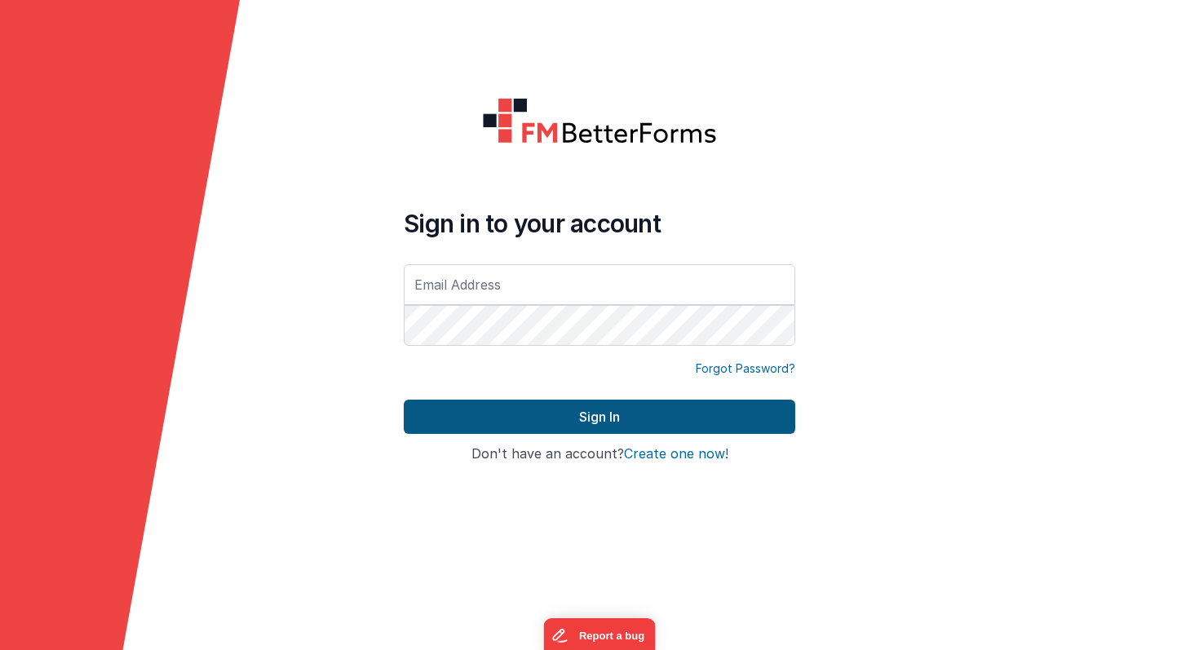
type input "[PERSON_NAME][EMAIL_ADDRESS][PERSON_NAME][DOMAIN_NAME]"
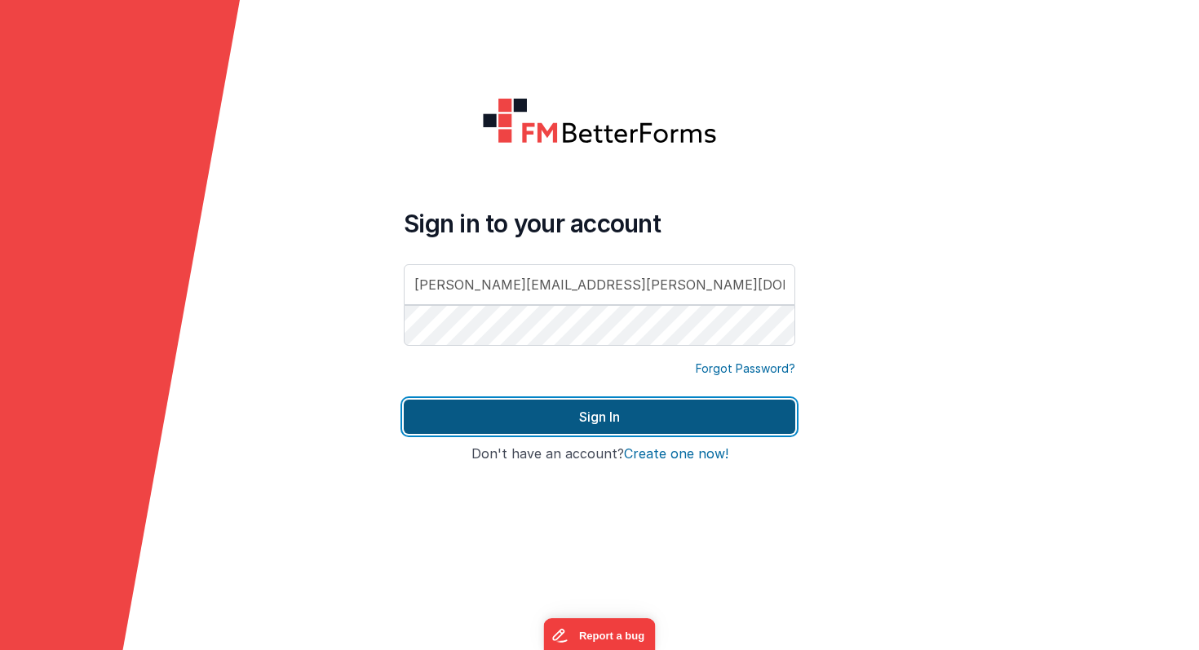
click at [536, 427] on button "Sign In" at bounding box center [600, 417] width 392 height 34
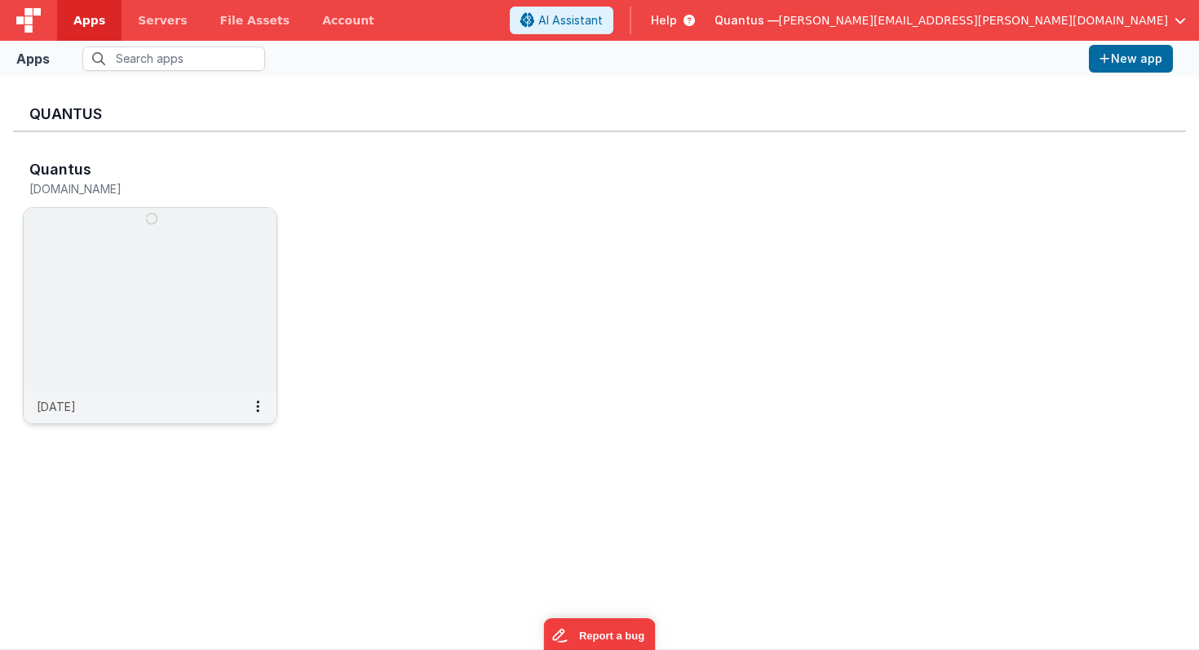
click at [173, 297] on img at bounding box center [150, 299] width 253 height 183
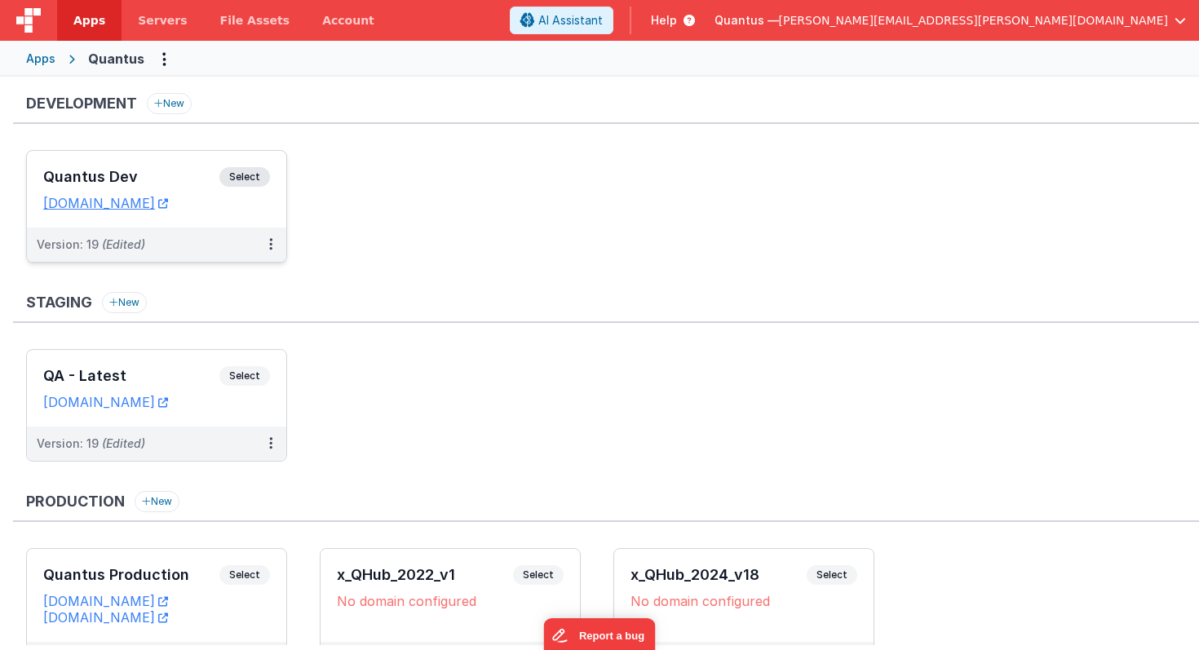
click at [198, 181] on h3 "Quantus Dev" at bounding box center [131, 177] width 176 height 16
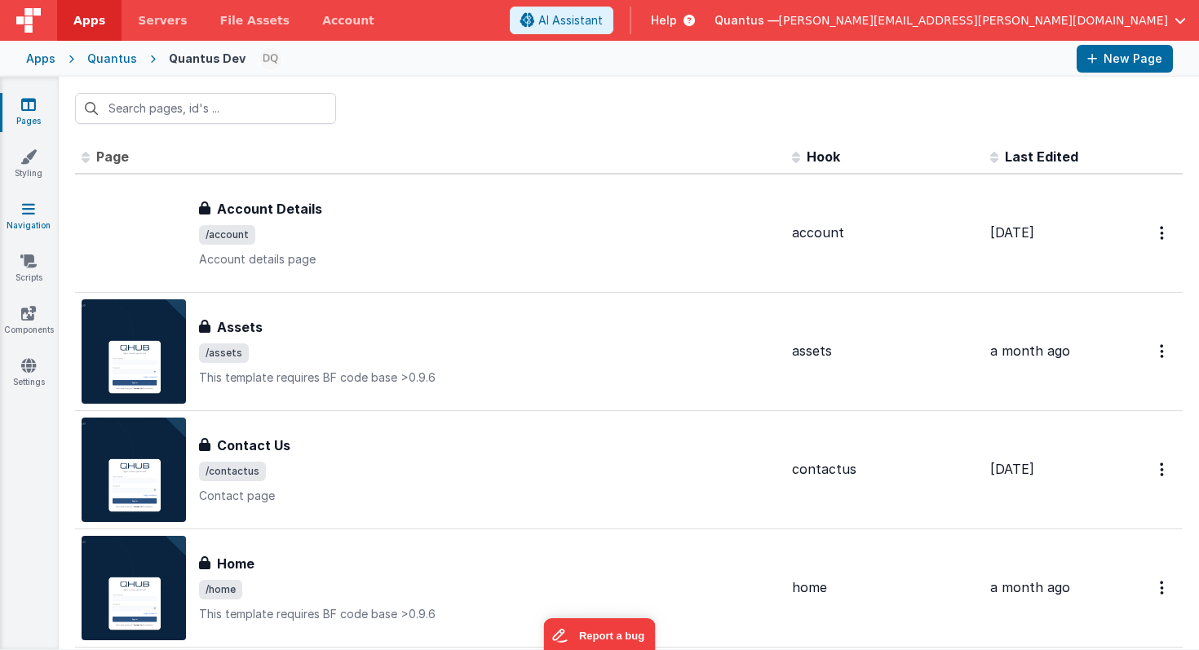
click at [29, 206] on icon at bounding box center [28, 209] width 13 height 16
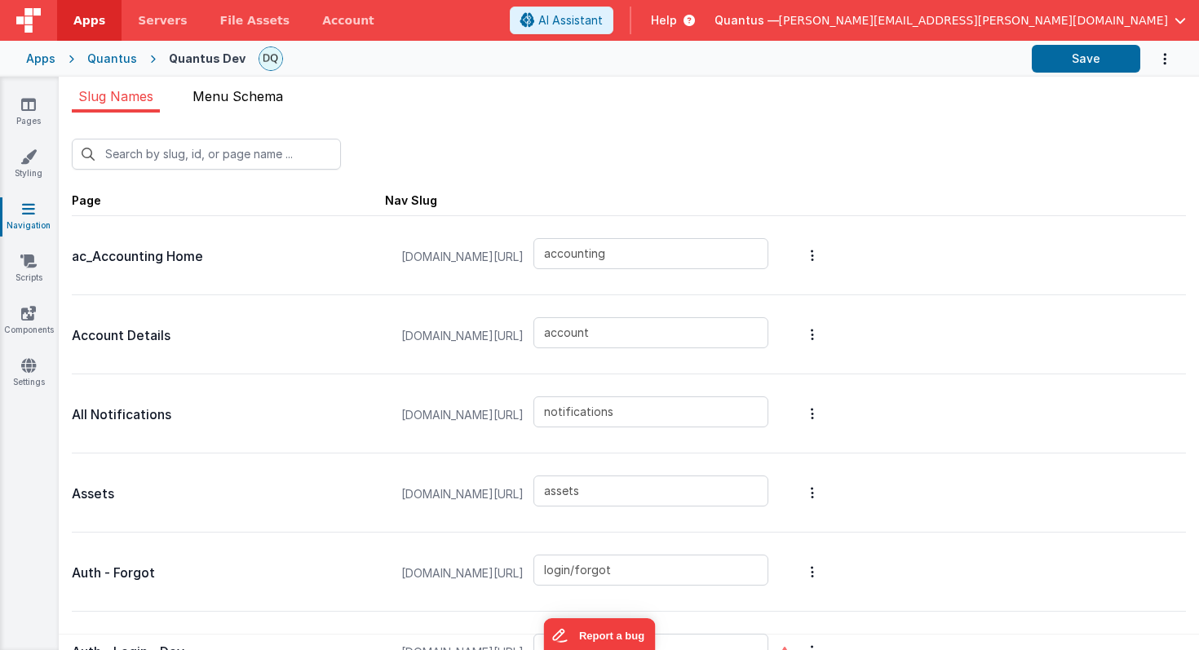
click at [270, 95] on span "Menu Schema" at bounding box center [238, 96] width 91 height 16
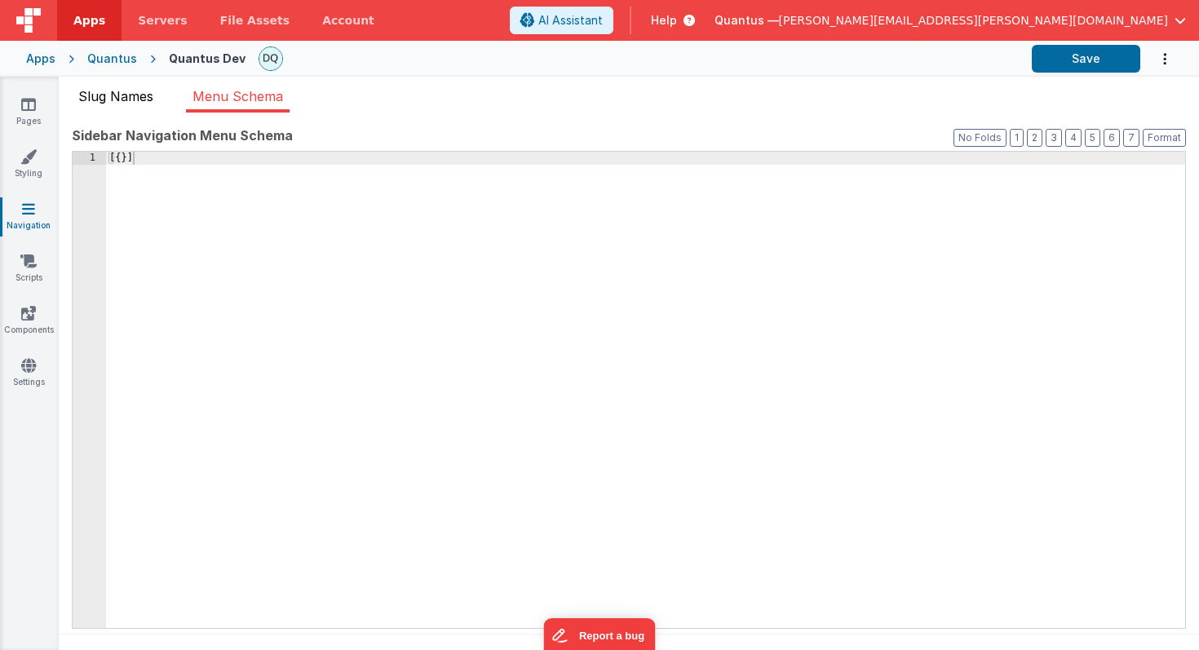
click at [138, 91] on span "Slug Names" at bounding box center [115, 96] width 75 height 16
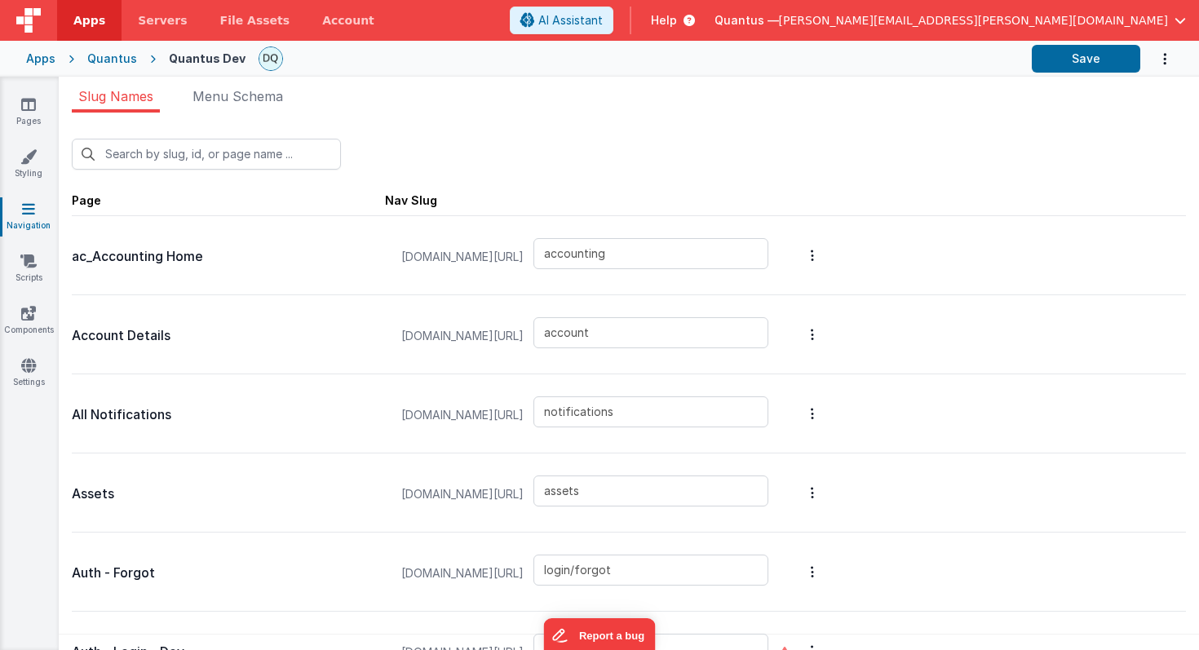
scroll to position [1, 0]
click at [312, 149] on input "text" at bounding box center [206, 153] width 269 height 31
type input "q"
type input "login"
type input "qa/backtrace"
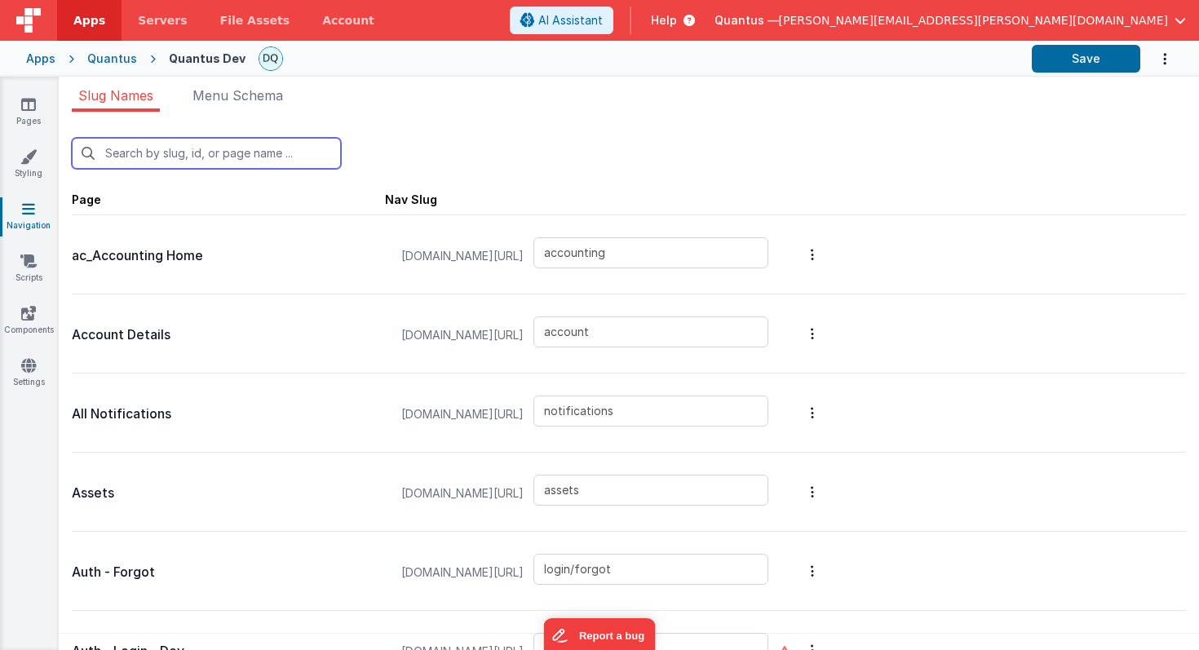
type input "qa/ojtReview/detail"
type input "qa/changeControlReview/reviewdetail"
type input "qa/suppliers/attachments"
type input "qa/changeControlReview"
type input "qa/ojtReview"
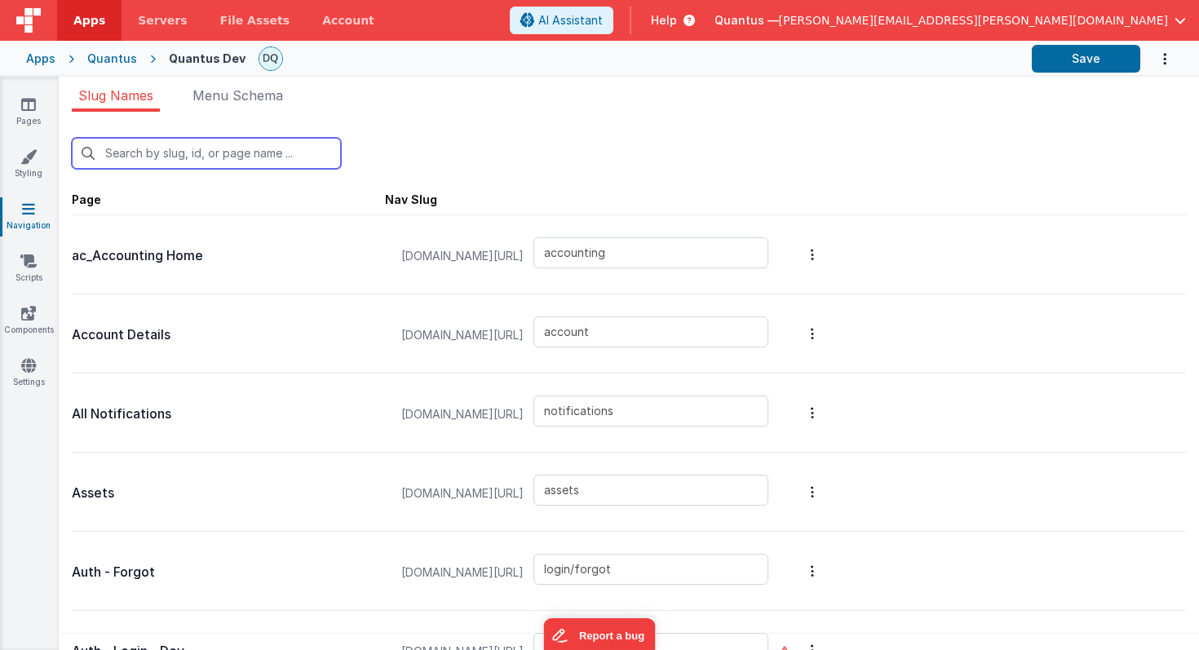
type input "qa/reports"
type input "qa/suppliers"
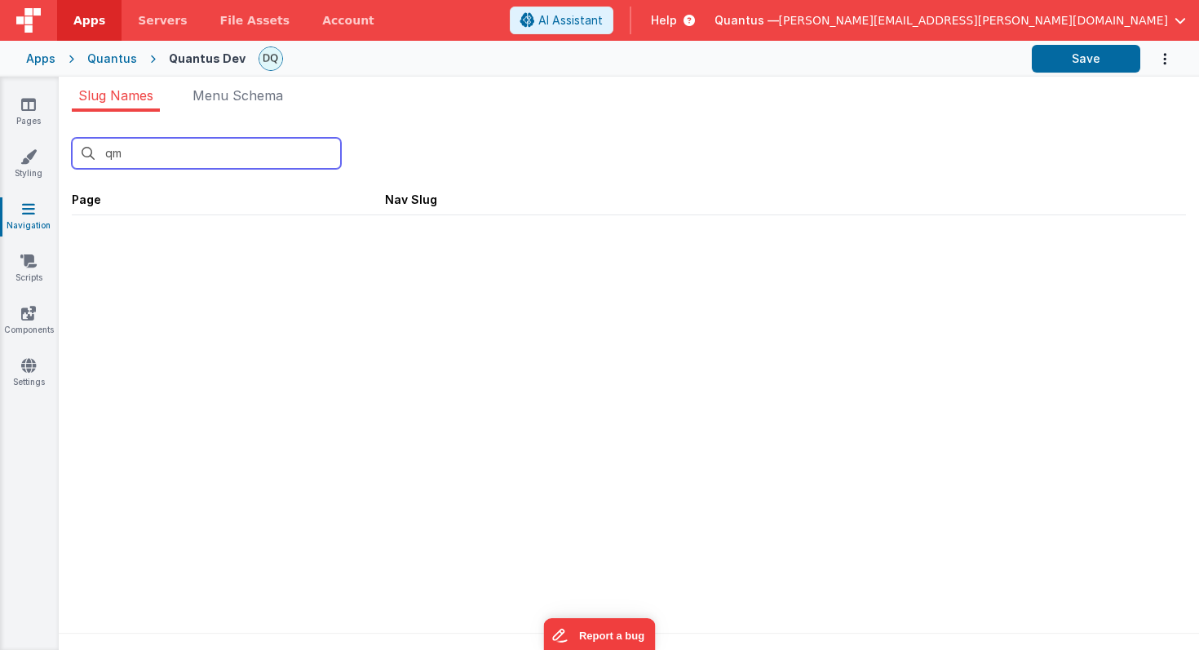
type input "q"
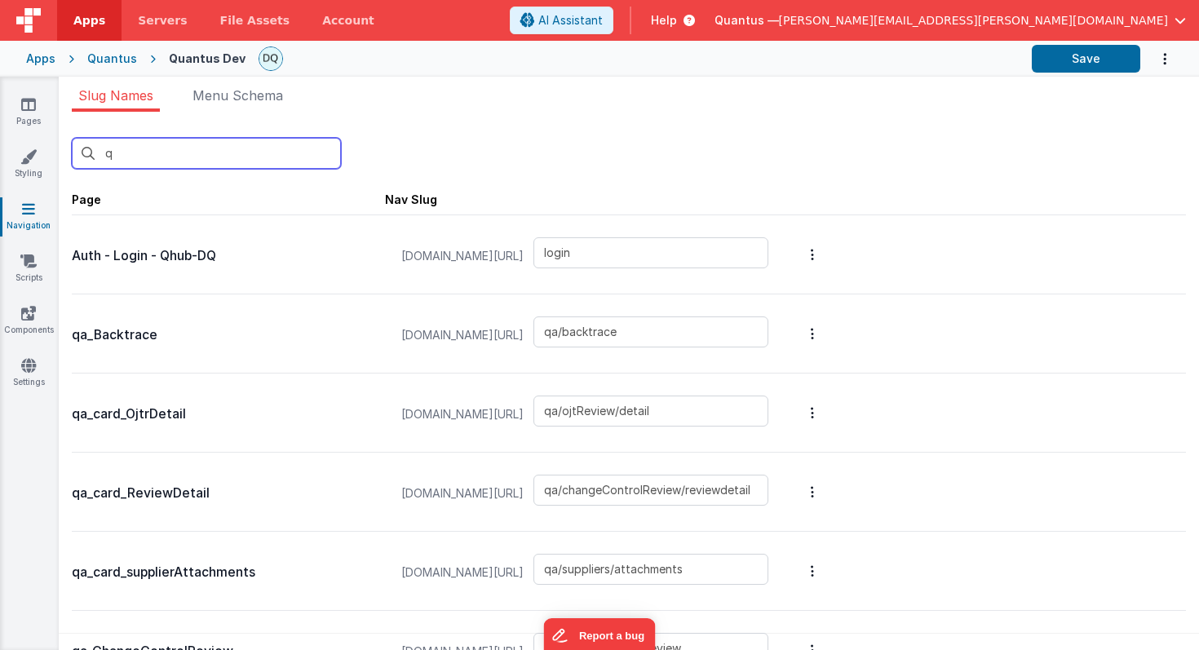
type input "accounting"
type input "account"
type input "notifications"
type input "assets"
type input "login/forgot"
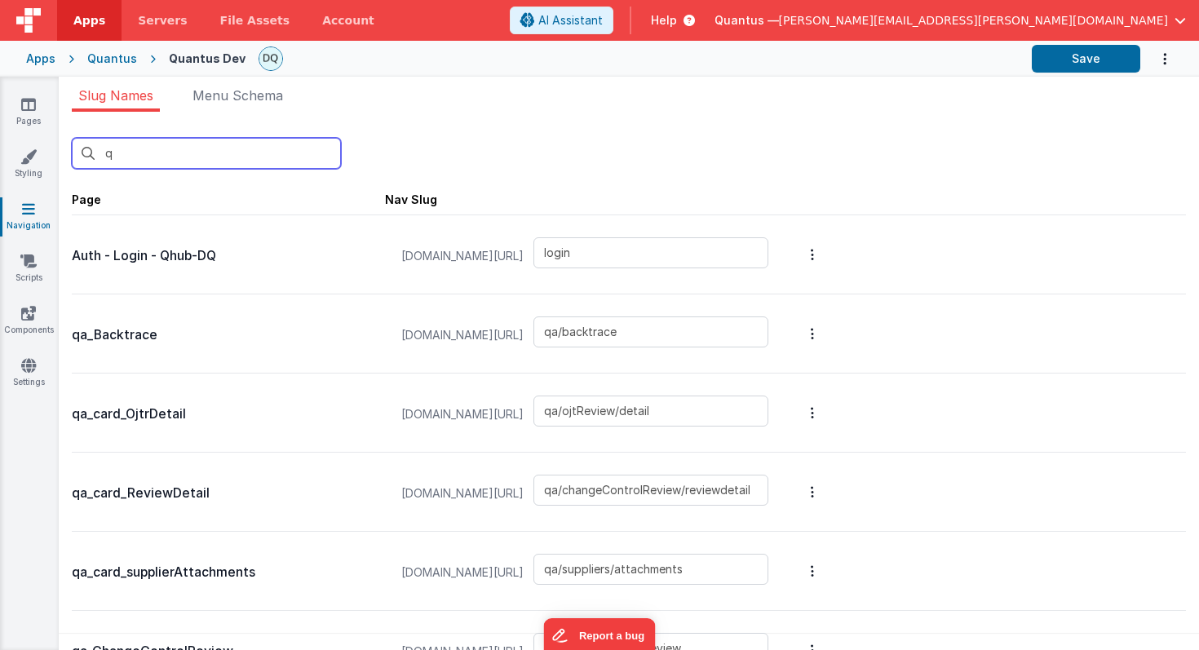
type input "login"
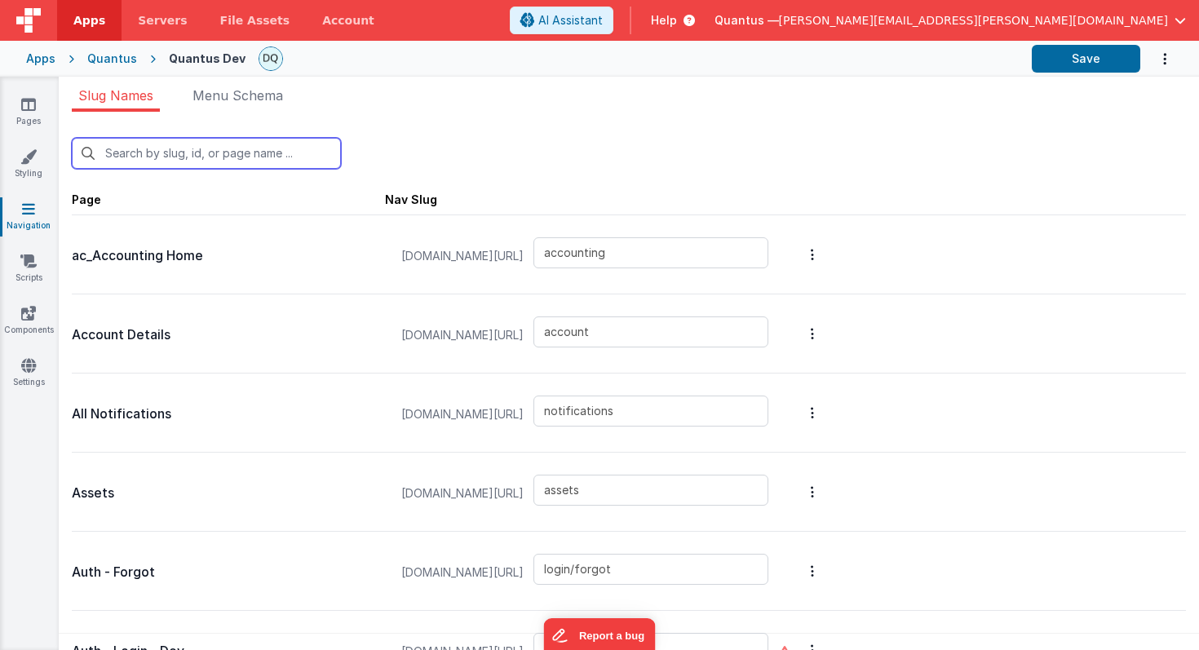
type input "c"
type input "login"
type input "login/reset"
type input "columntest"
type input "contactus"
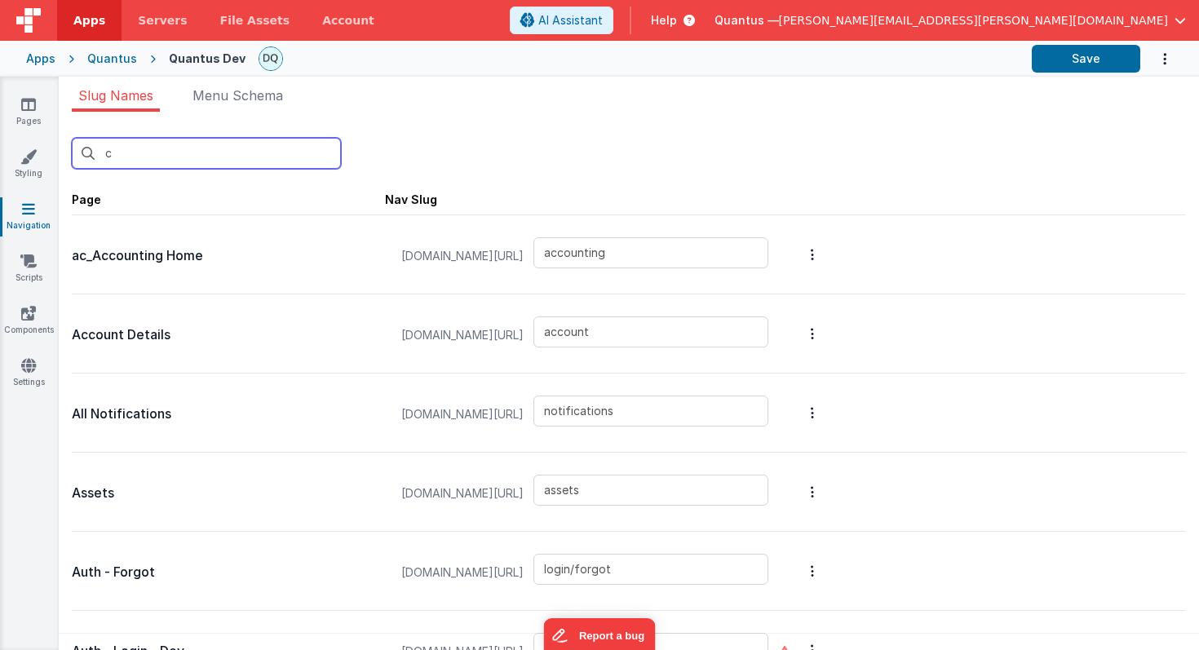
type input "mattforgott"
type input "reports"
type input "error"
type input "examples/insertNotification"
type input "examples/messages"
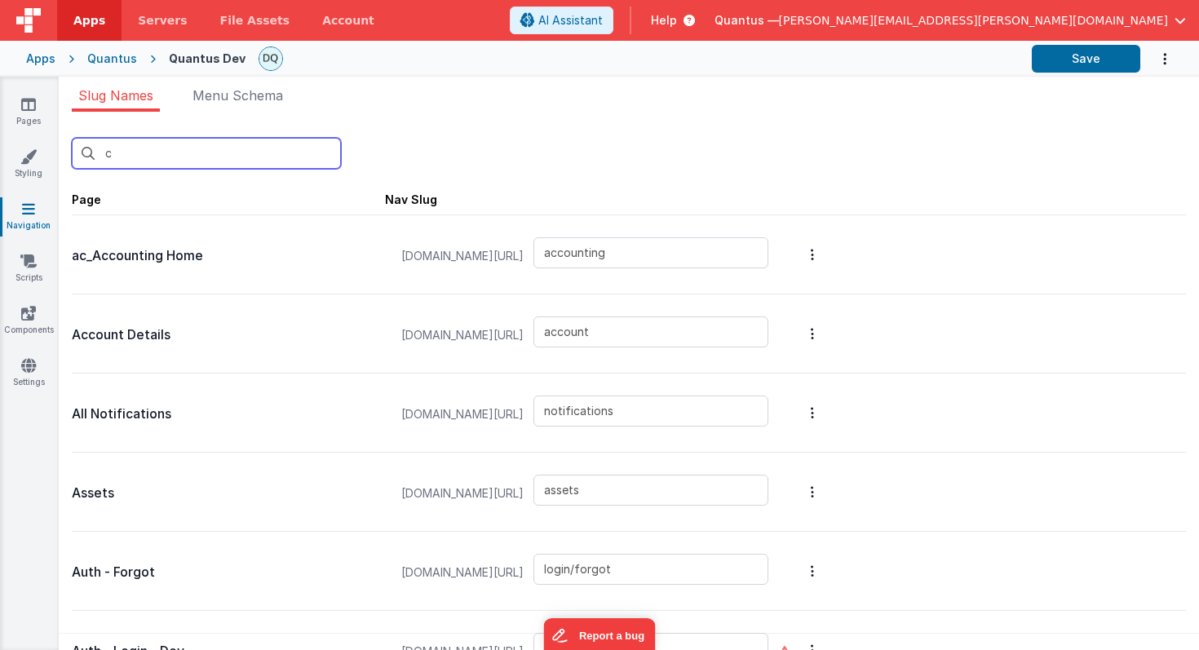
type input "examples/radiobutton"
type input "reports/feedback"
type input "filedrop"
type input "reports/general"
type input "home"
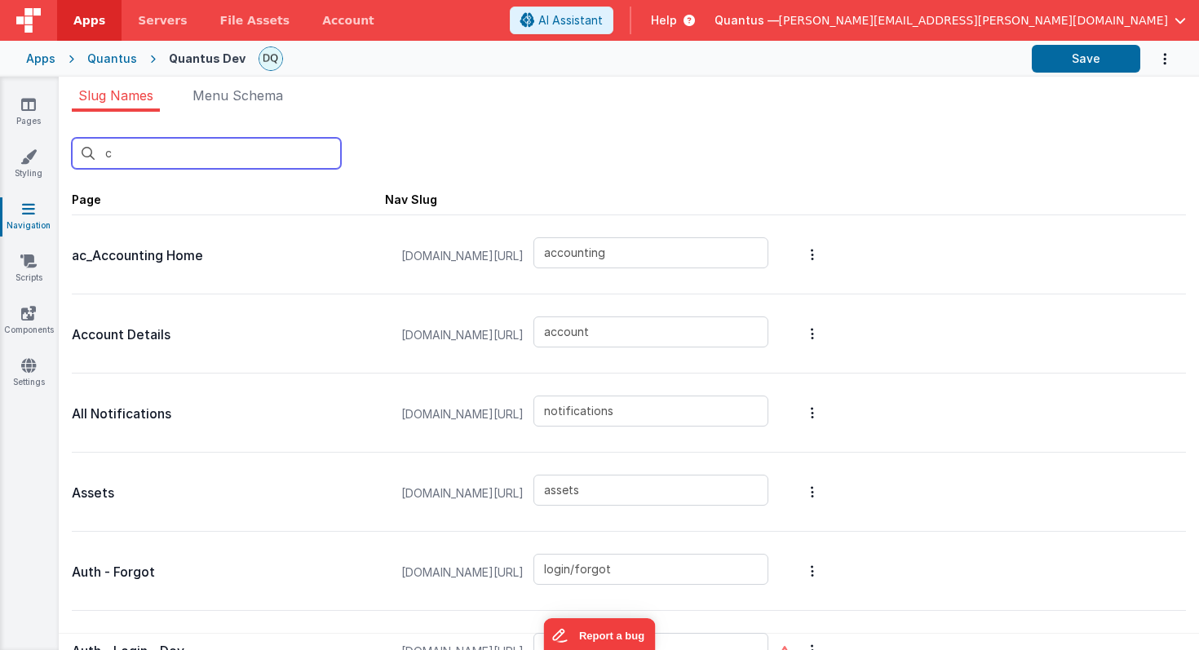
type input "int-badlinks"
type input "blankmodal"
type input "schedule-service"
type input "reports/pastDue"
type input "premiumpromo"
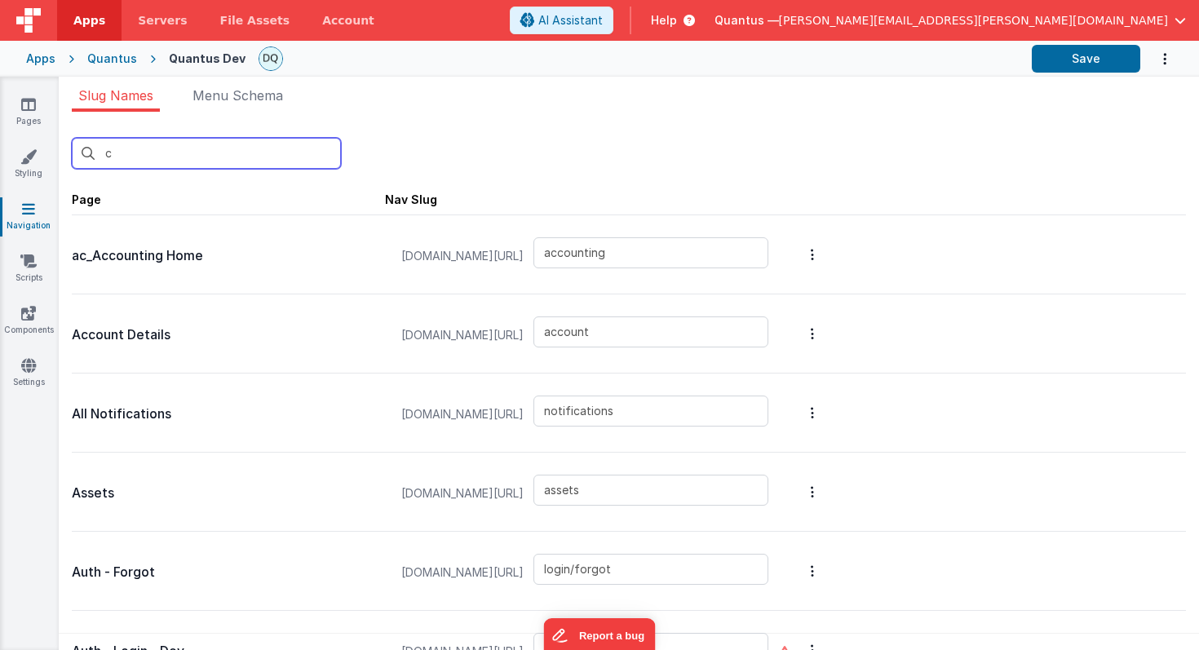
type input "pricing"
type input "qa/backtrace"
type input "qa/ojtReview/detail"
type input "qa/changeControlReview/reviewdetail"
type input "qa/suppliers/attachments"
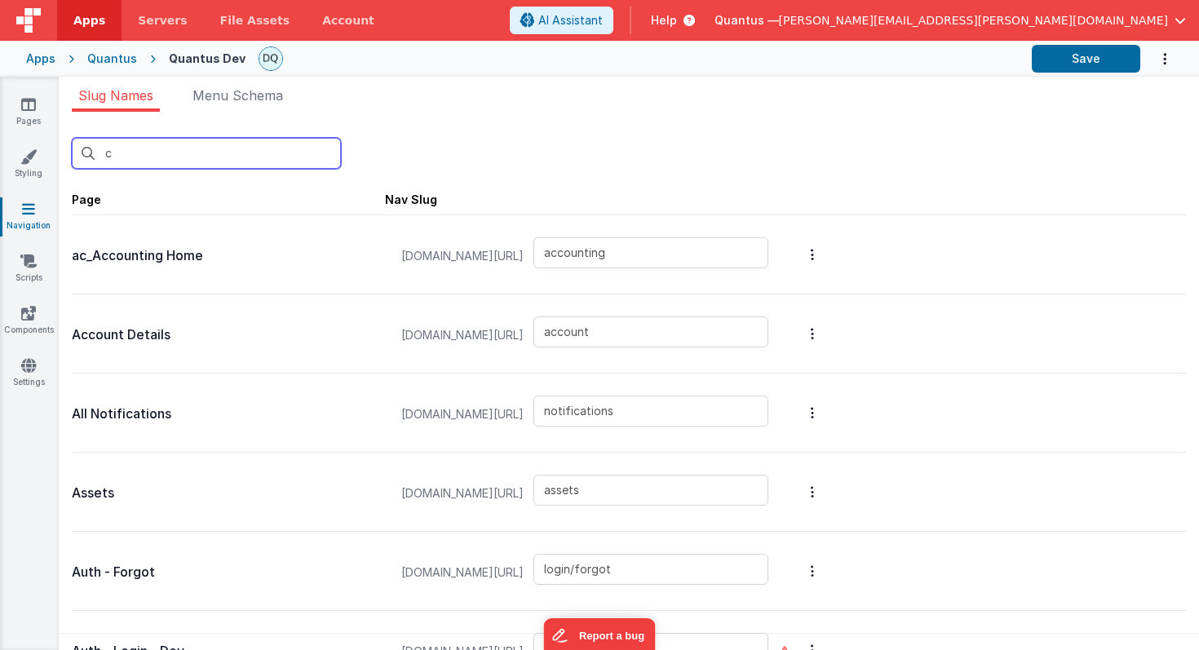
type input "qa/changeControlReview"
type input "qa/reports"
type input "qa/suppliers"
type input "redir"
type input "login/signup"
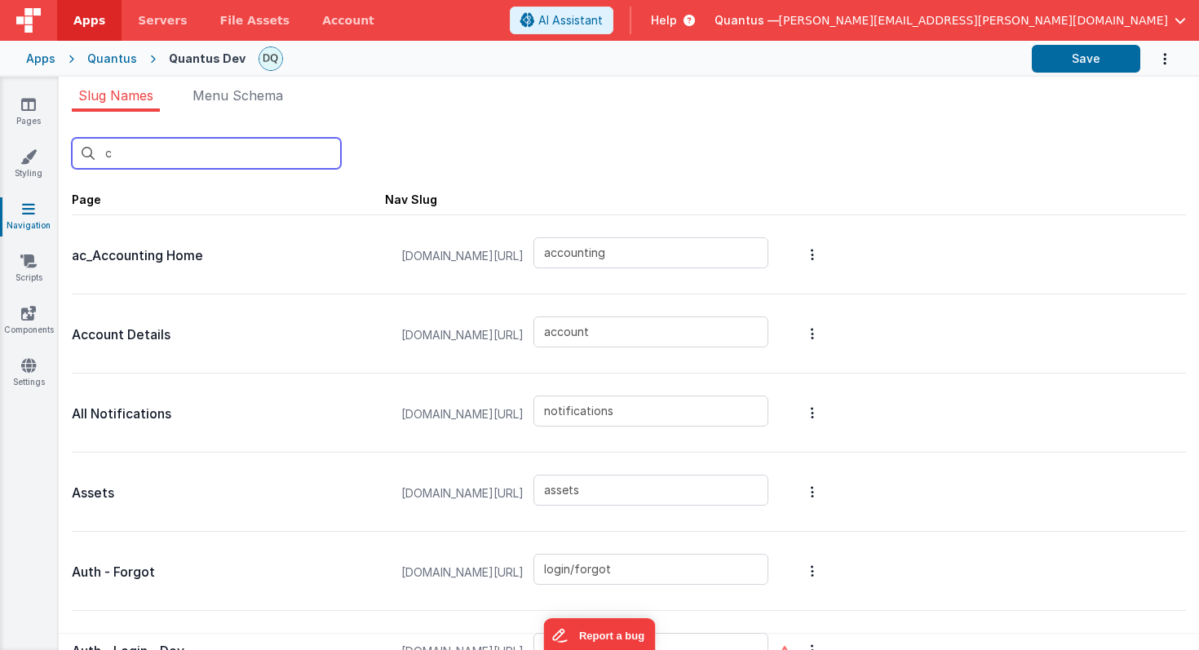
type input "reportbot"
type input "reports/masterList"
type input "Xworkorder"
type input "pdf"
type input "labreports"
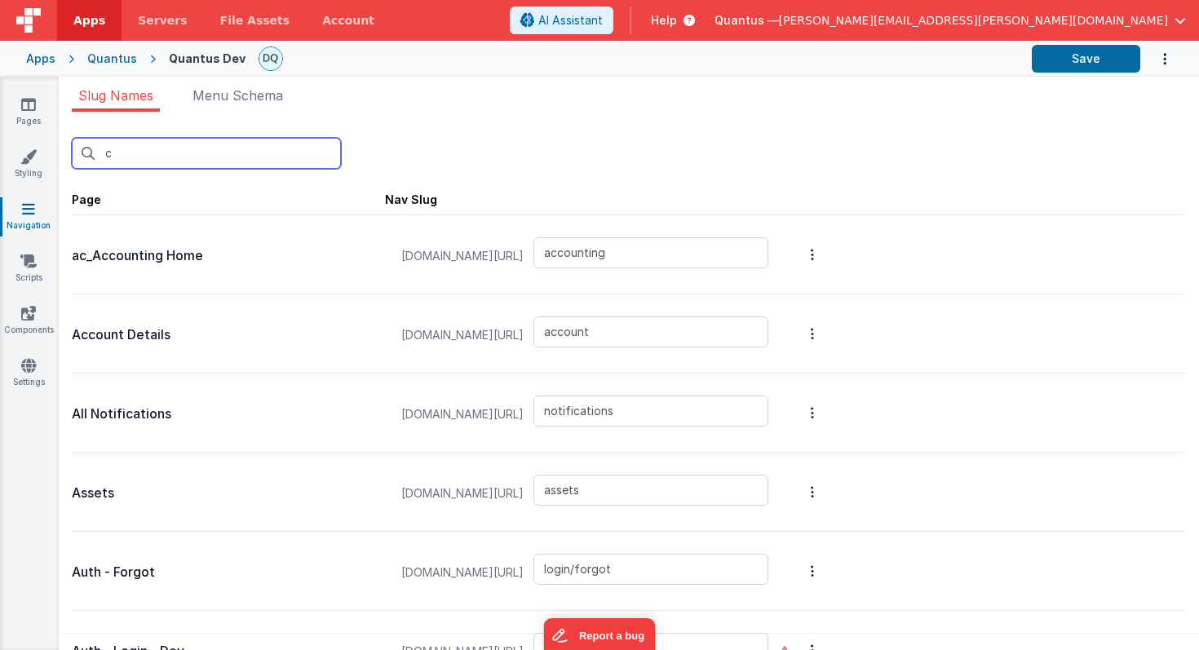
type input "workorder"
type input "ca"
type input "notifications"
type input "examples/insertNotification"
type input "filedrop"
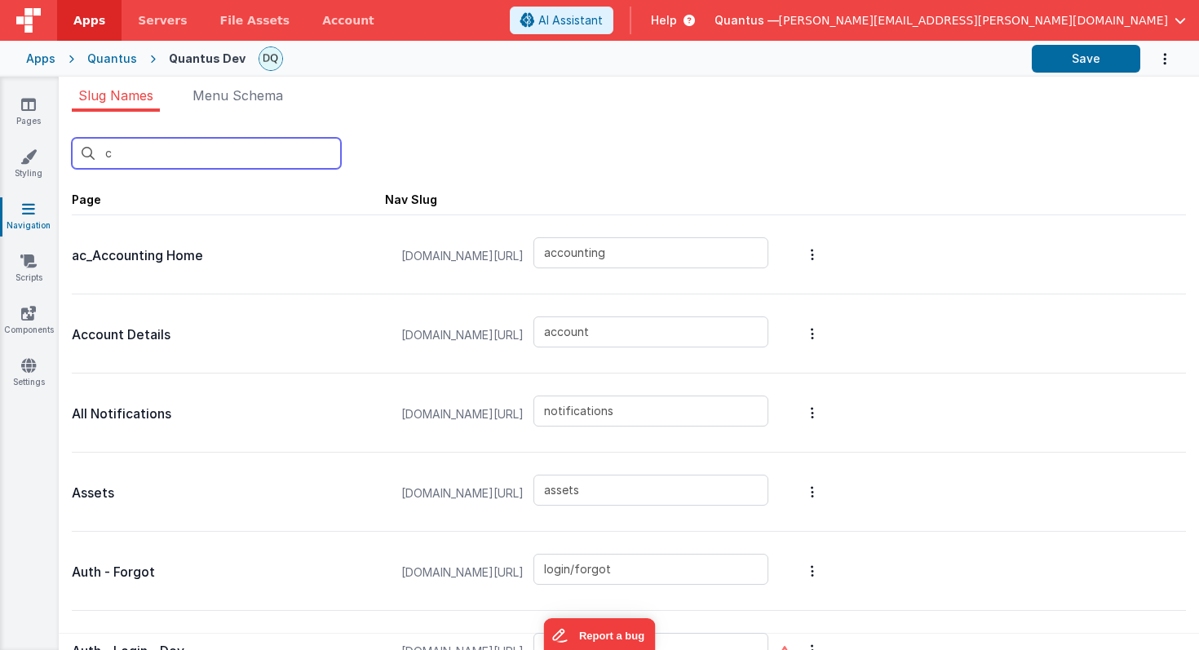
type input "qa/ojtReview/detail"
type input "qa/changeControlReview/reviewdetail"
type input "qa/suppliers/attachments"
type input "login/signup"
type input "reportbot"
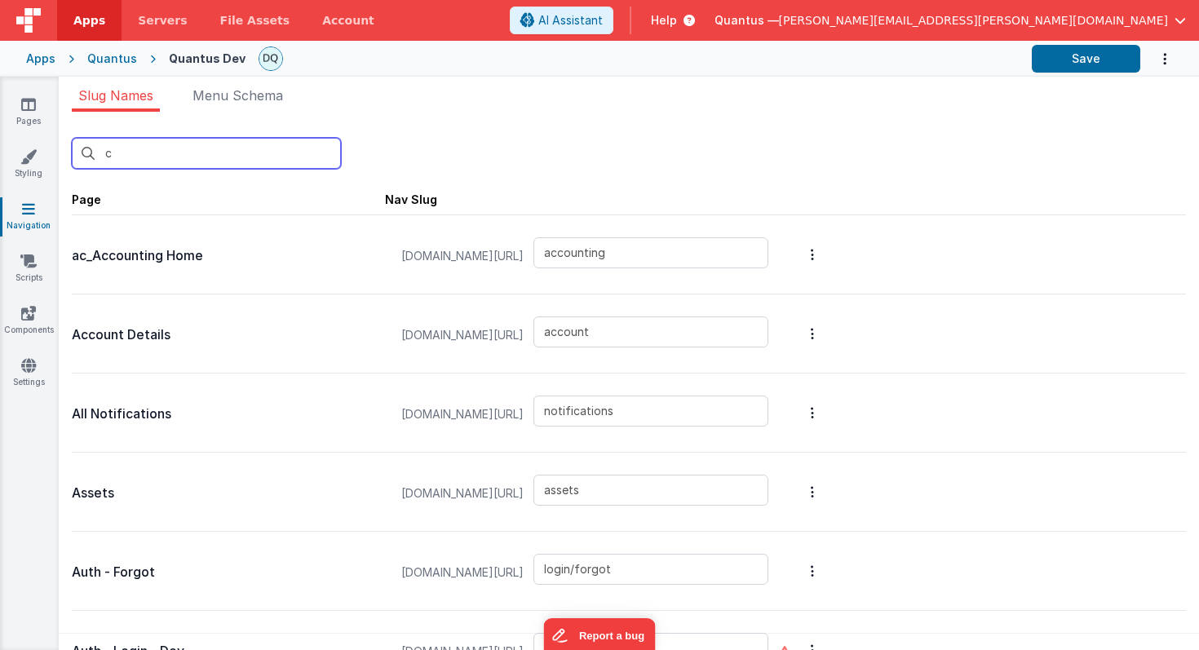
type input "pdf"
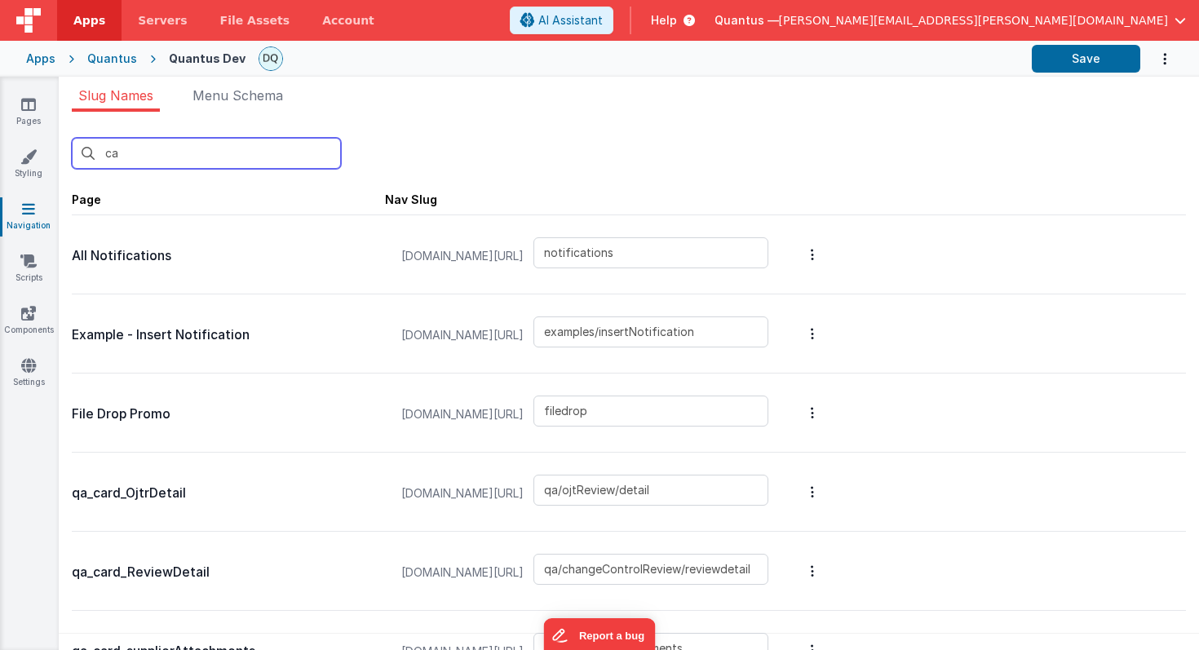
type input "c"
type input "accounting"
type input "account"
type input "notifications"
type input "assets"
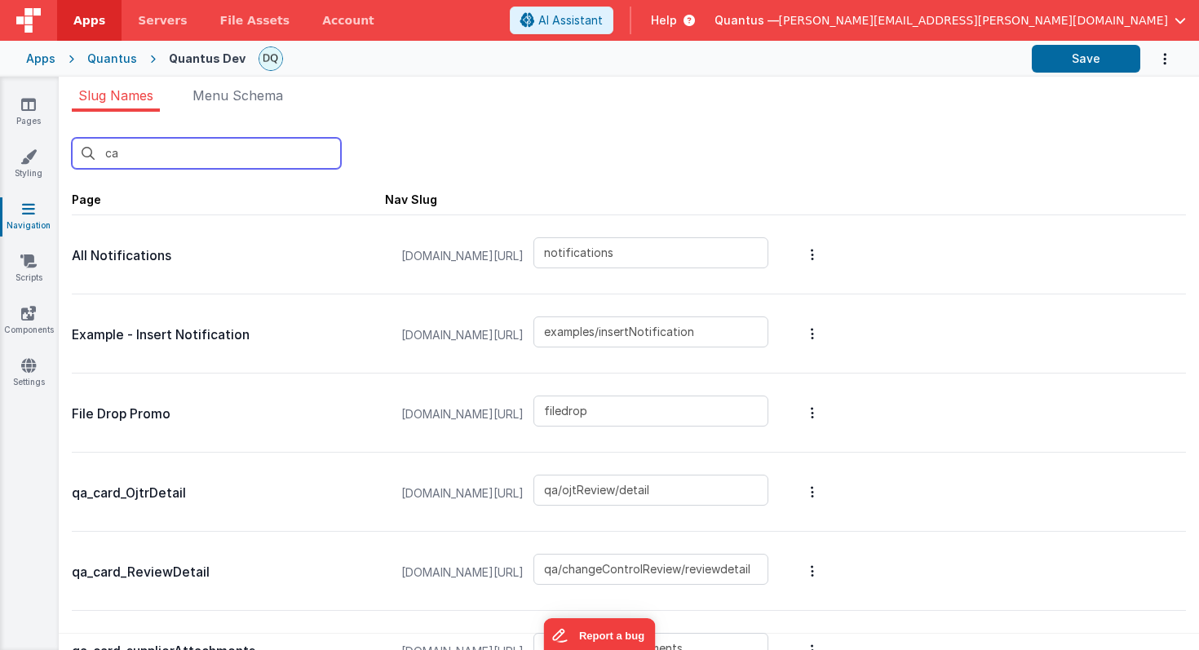
type input "login/forgot"
type input "login"
type input "login/reset"
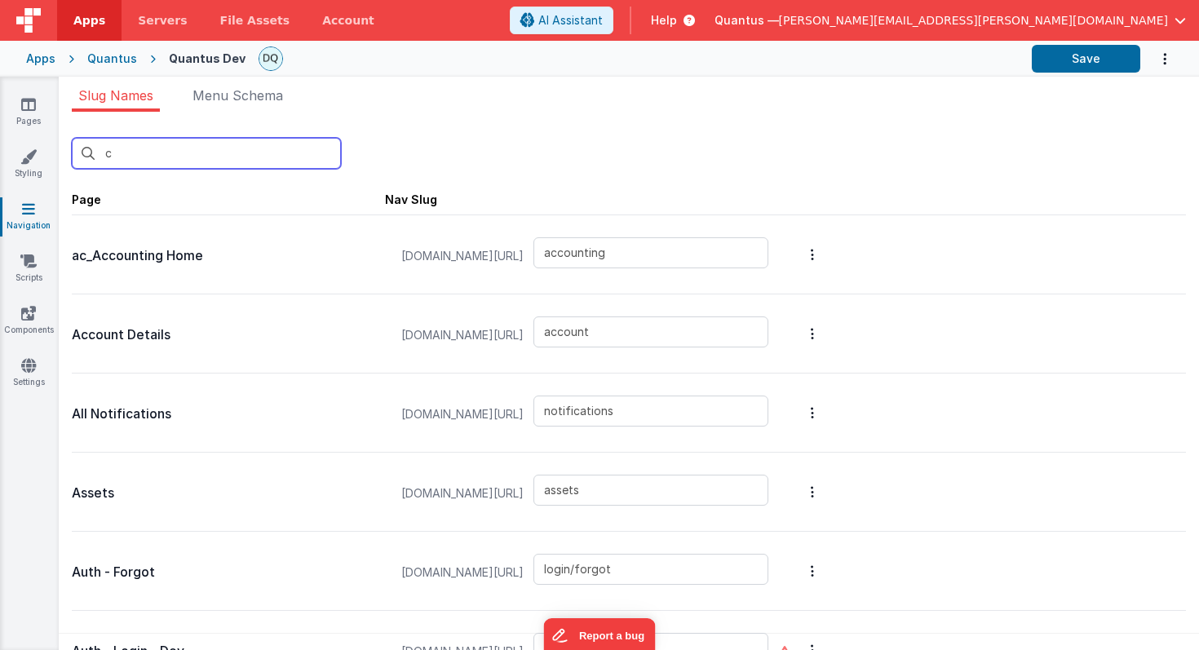
type input "login"
type input "login/reset"
type input "columntest"
type input "contactus"
type input "mattforgott"
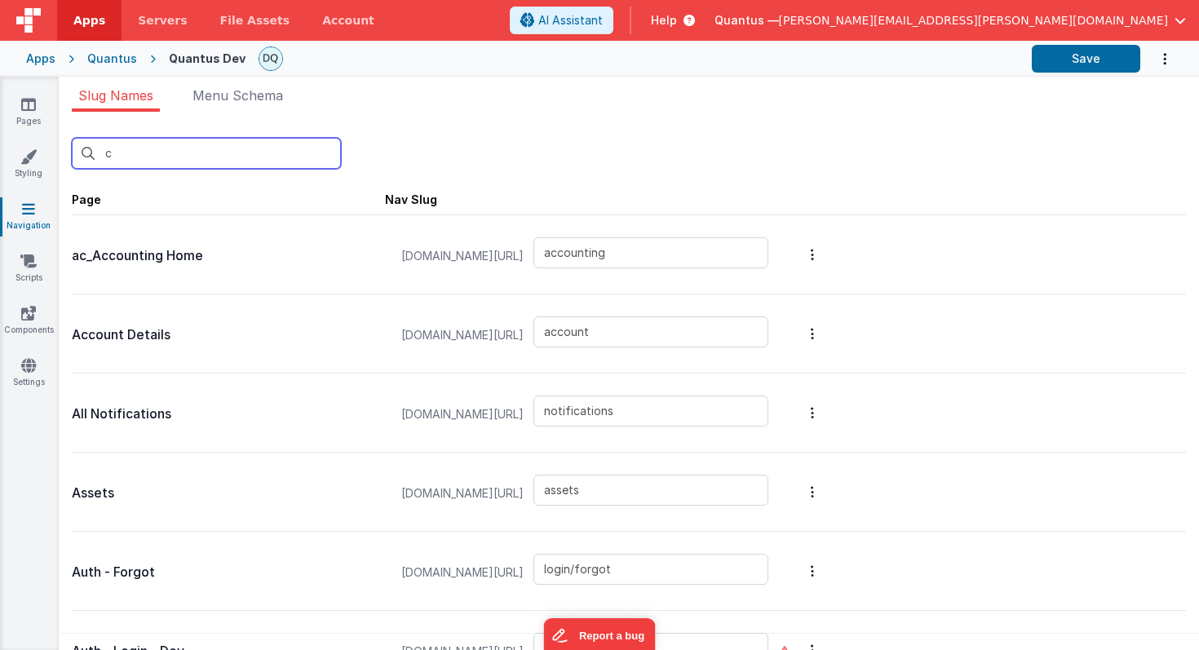
type input "reports"
type input "error"
type input "examples/insertNotification"
type input "examples/messages"
type input "examples/radiobutton"
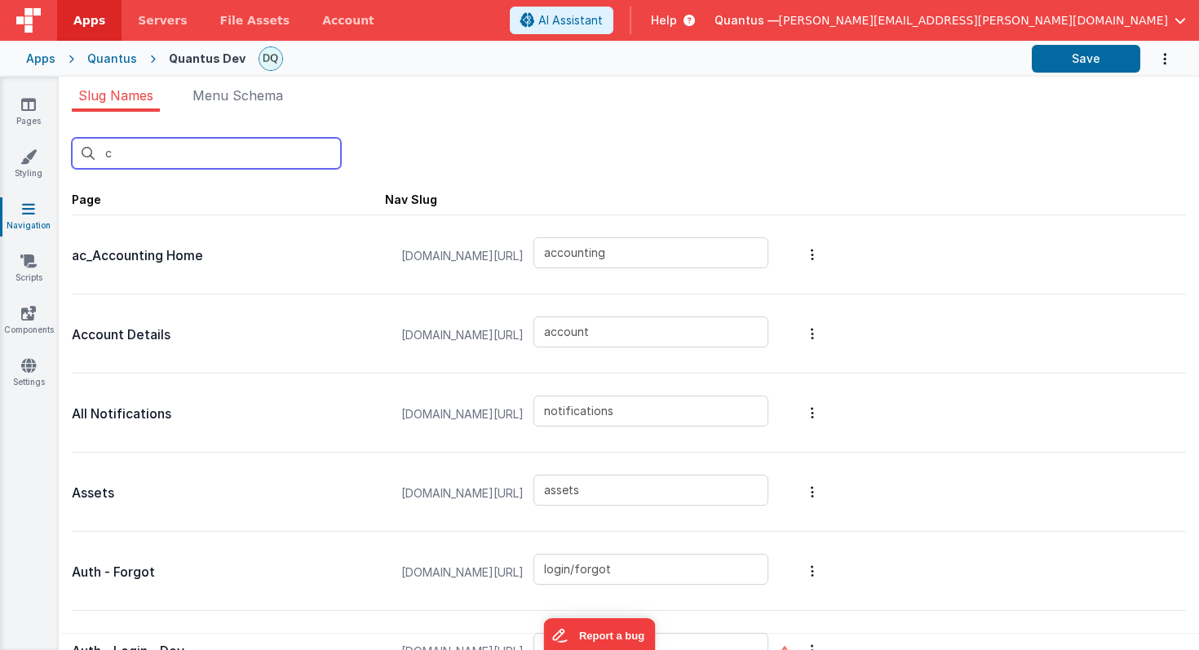
type input "reports/feedback"
type input "filedrop"
type input "reports/general"
type input "home"
type input "int-badlinks"
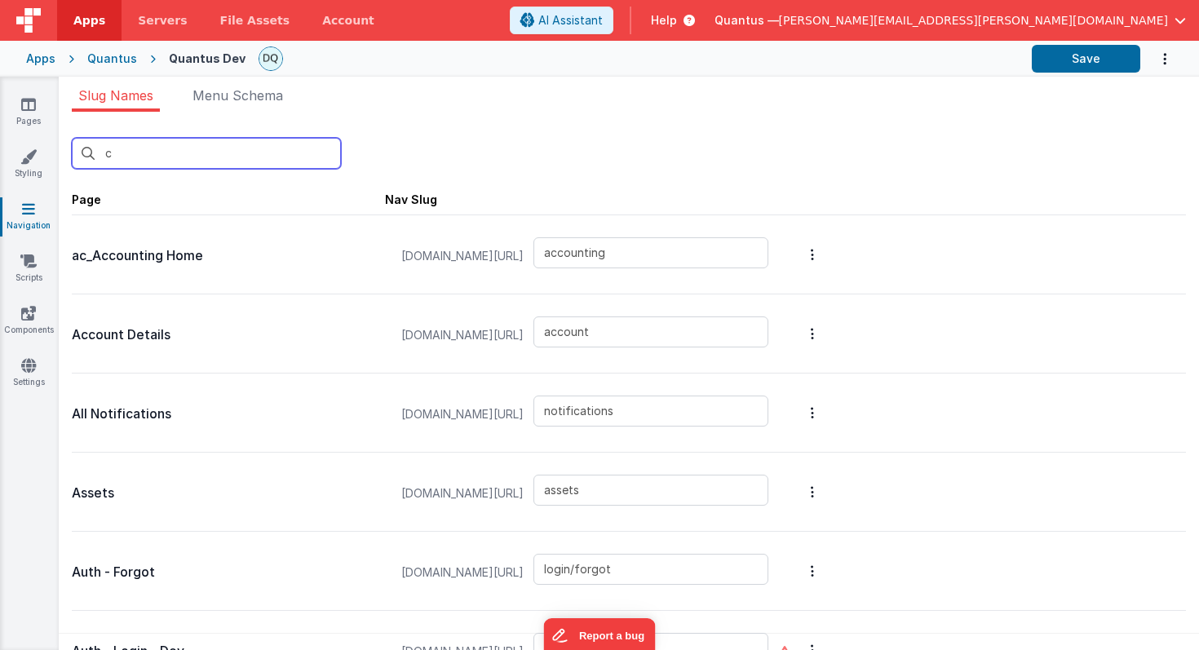
type input "blankmodal"
type input "schedule-service"
type input "reports/pastDue"
type input "premiumpromo"
type input "pricing"
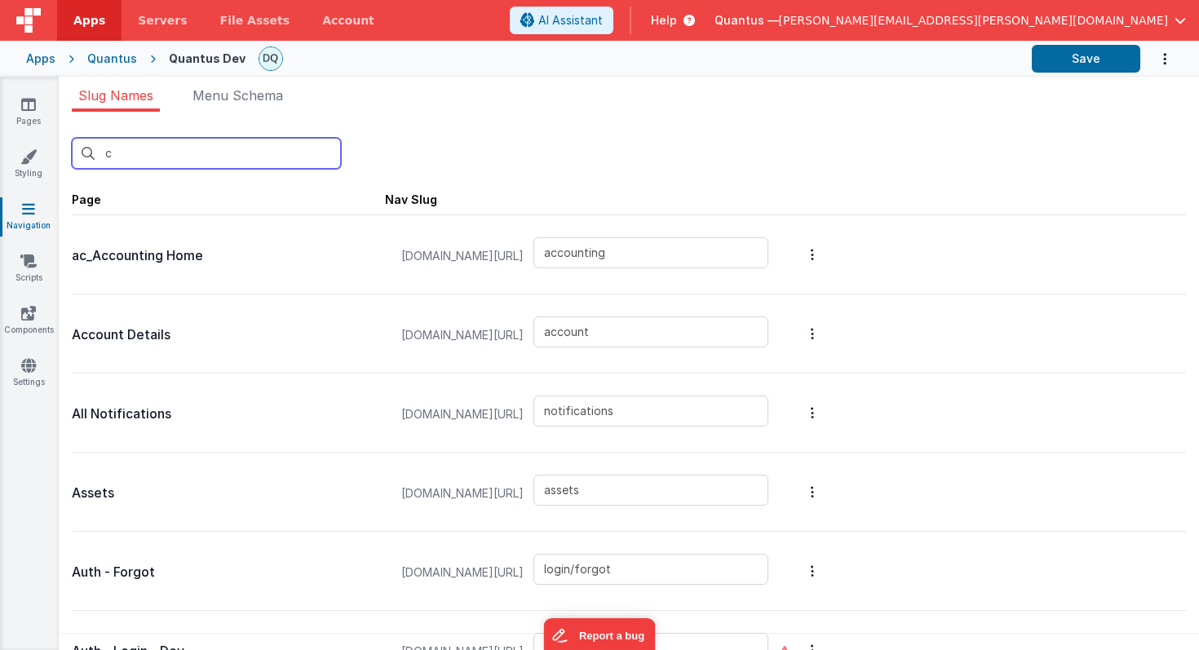
type input "qa/backtrace"
type input "qa/ojtReview/detail"
type input "qa/changeControlReview/reviewdetail"
type input "qa/suppliers/attachments"
type input "qa/changeControlReview"
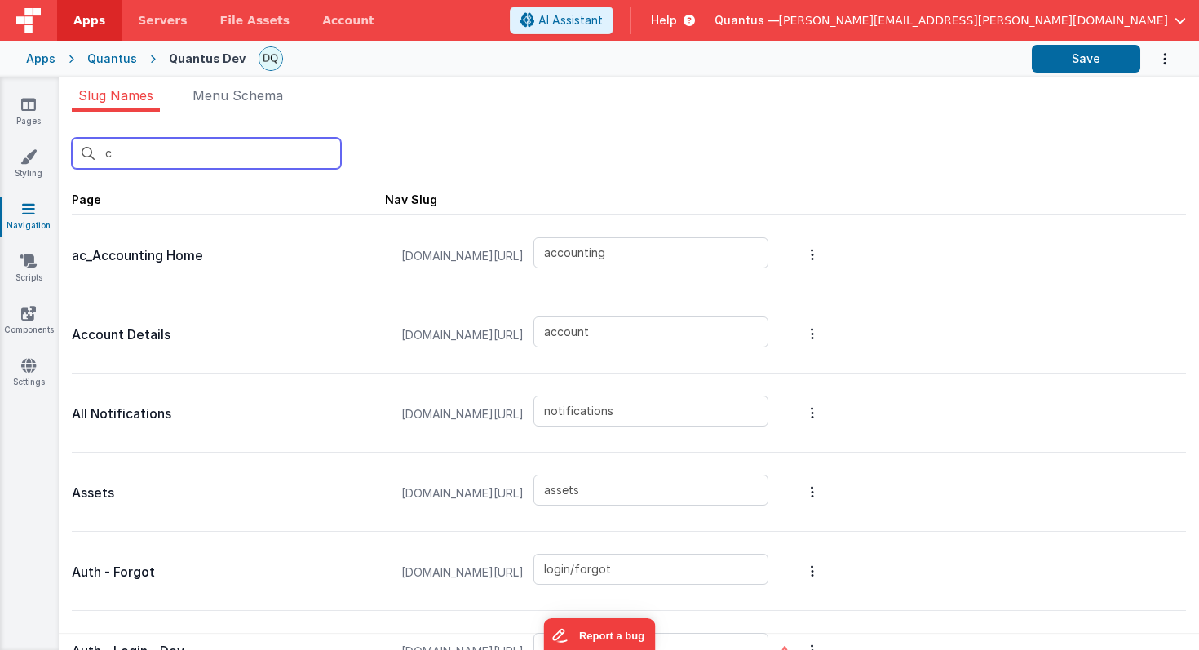
type input "qa/ojtReview"
type input "qa/reports"
type input "qa/suppliers"
type input "redir"
type input "login/signup"
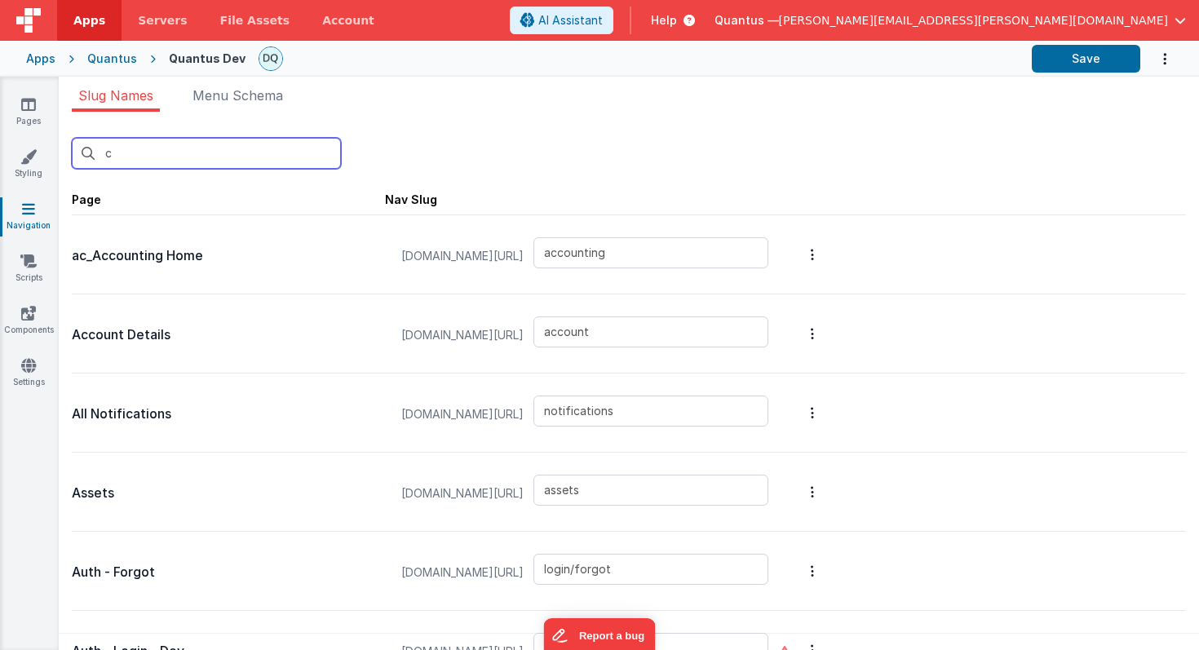
type input "reportbot"
type input "reports/masterList"
type input "thanks"
type input "tools/news"
type input "Xworkorder"
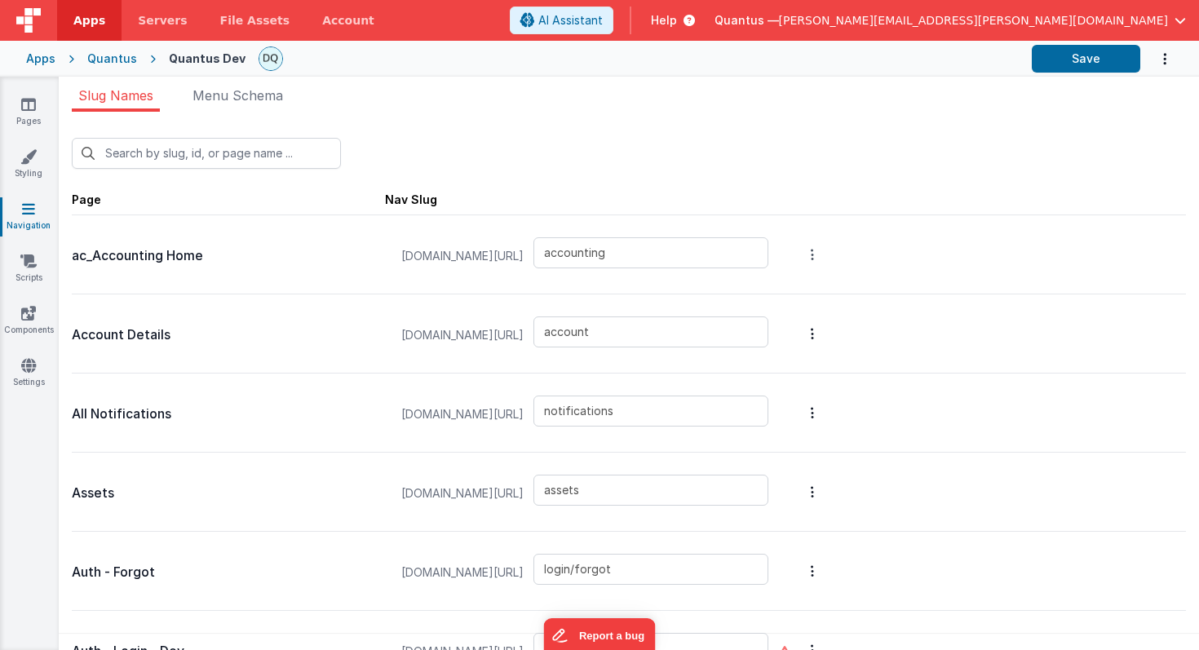
click at [814, 253] on icon "Options" at bounding box center [812, 254] width 3 height 13
click at [797, 132] on link "Edit Page" at bounding box center [726, 136] width 142 height 29
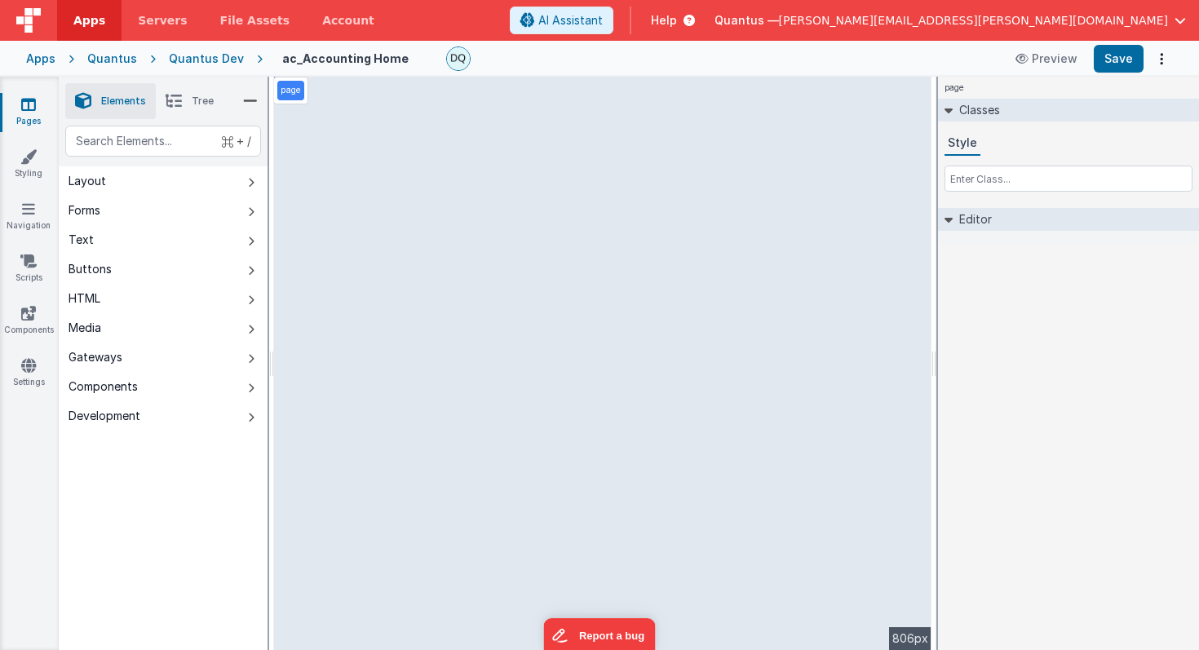
click at [198, 59] on div "Quantus Dev" at bounding box center [206, 59] width 75 height 16
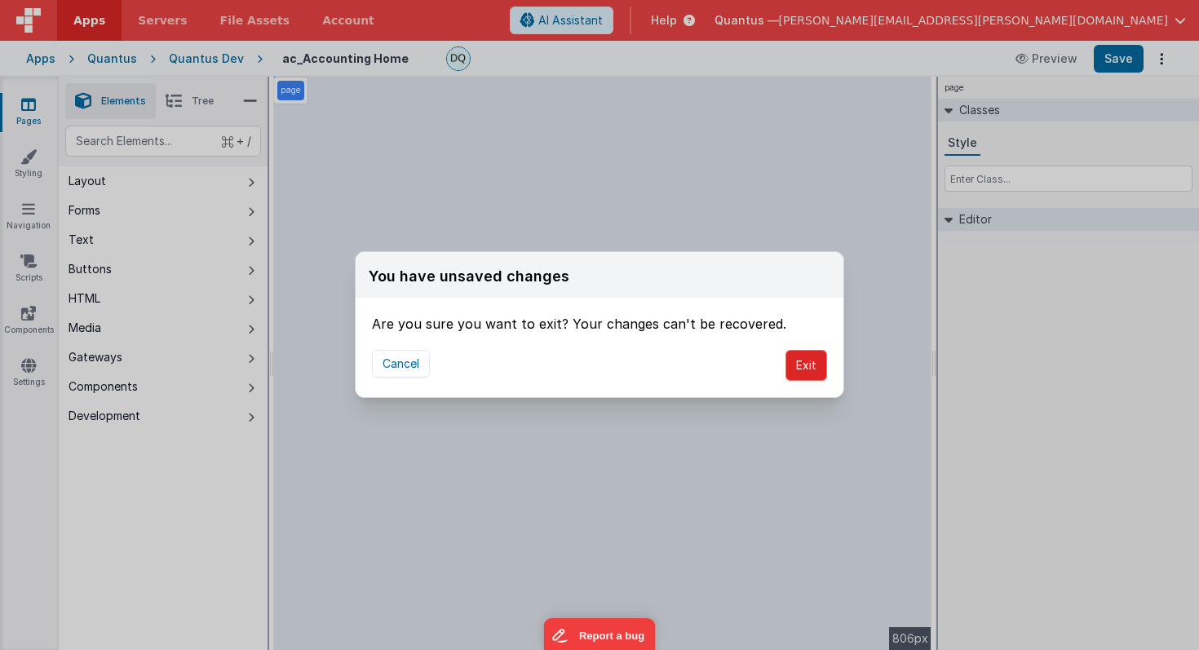
click at [798, 362] on button "Exit" at bounding box center [807, 365] width 42 height 31
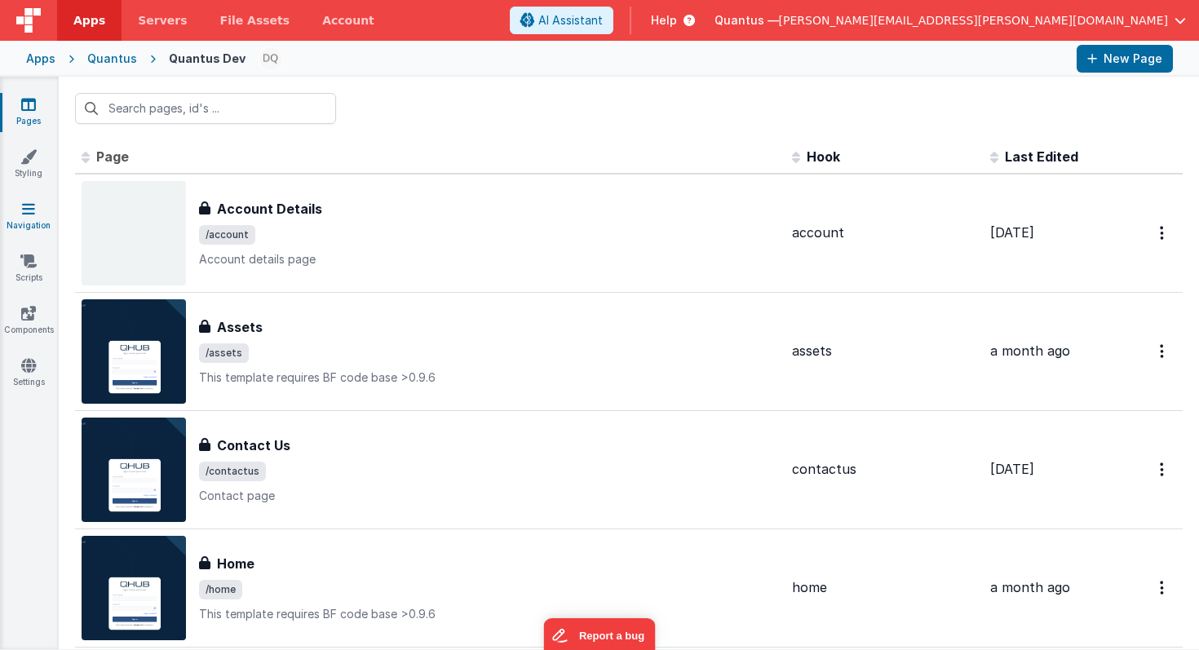
click at [24, 206] on icon at bounding box center [28, 209] width 13 height 16
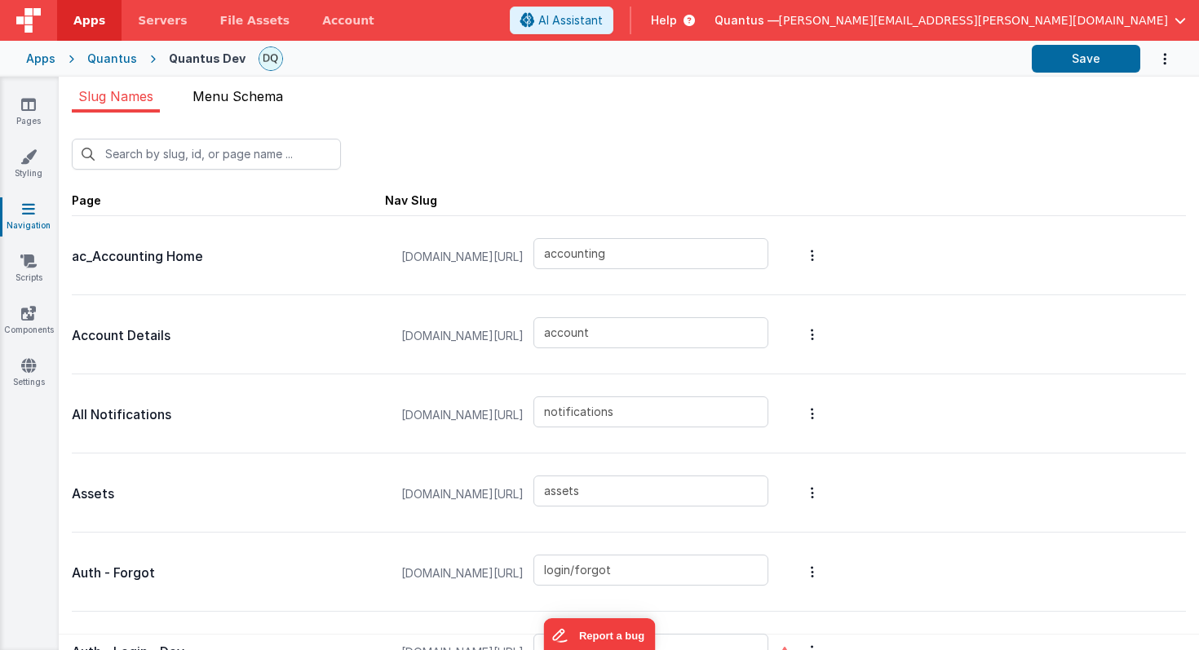
click at [218, 100] on span "Menu Schema" at bounding box center [238, 96] width 91 height 16
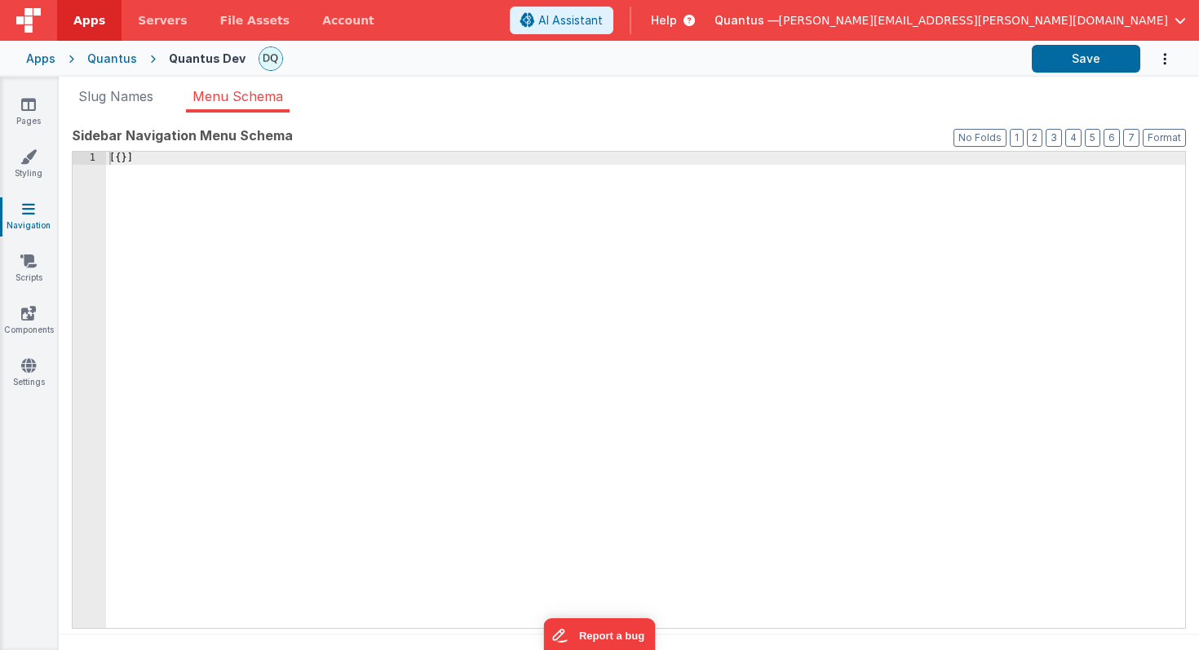
scroll to position [13, 0]
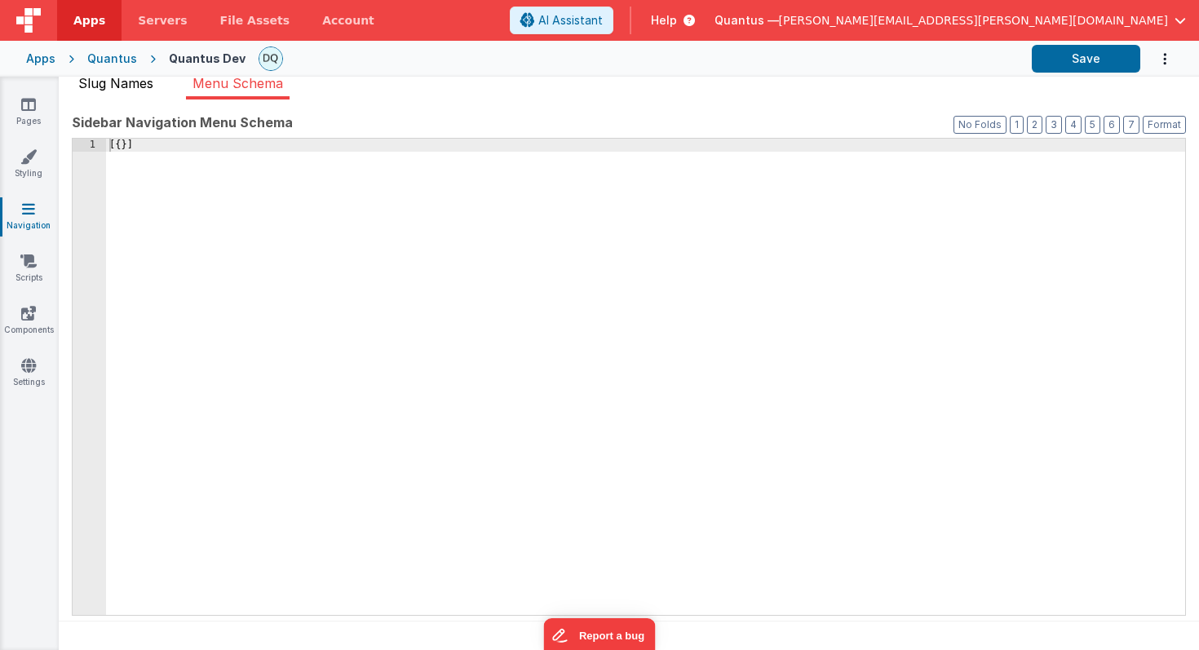
click at [132, 83] on span "Slug Names" at bounding box center [115, 83] width 75 height 16
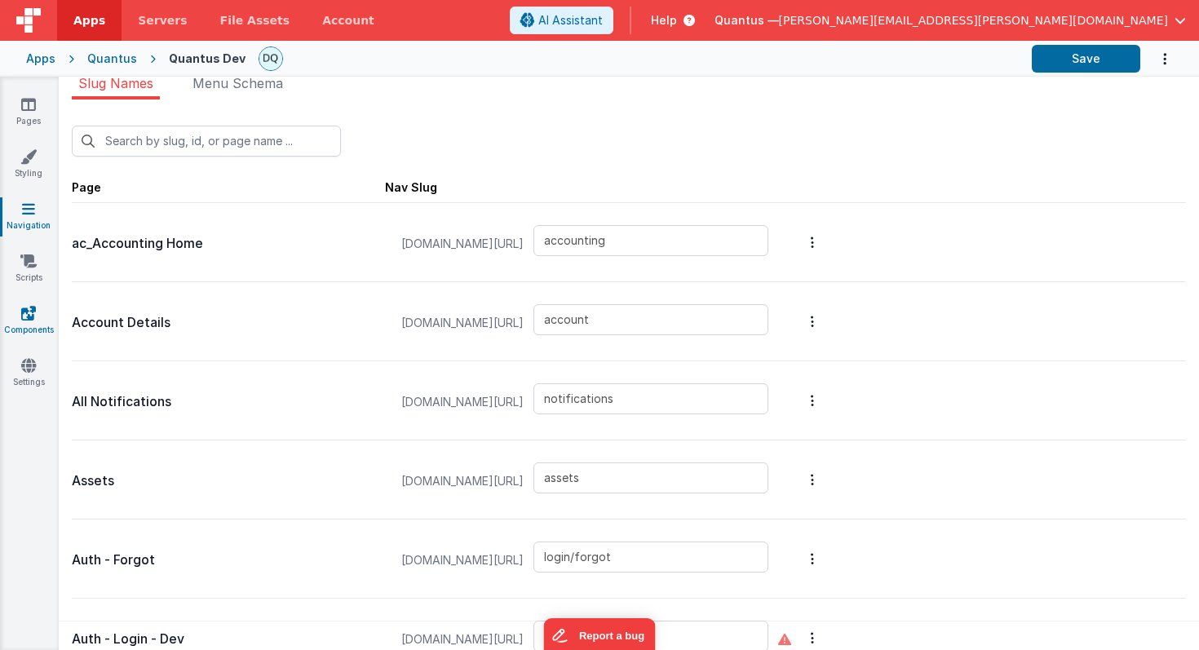
click at [31, 312] on icon at bounding box center [28, 313] width 15 height 16
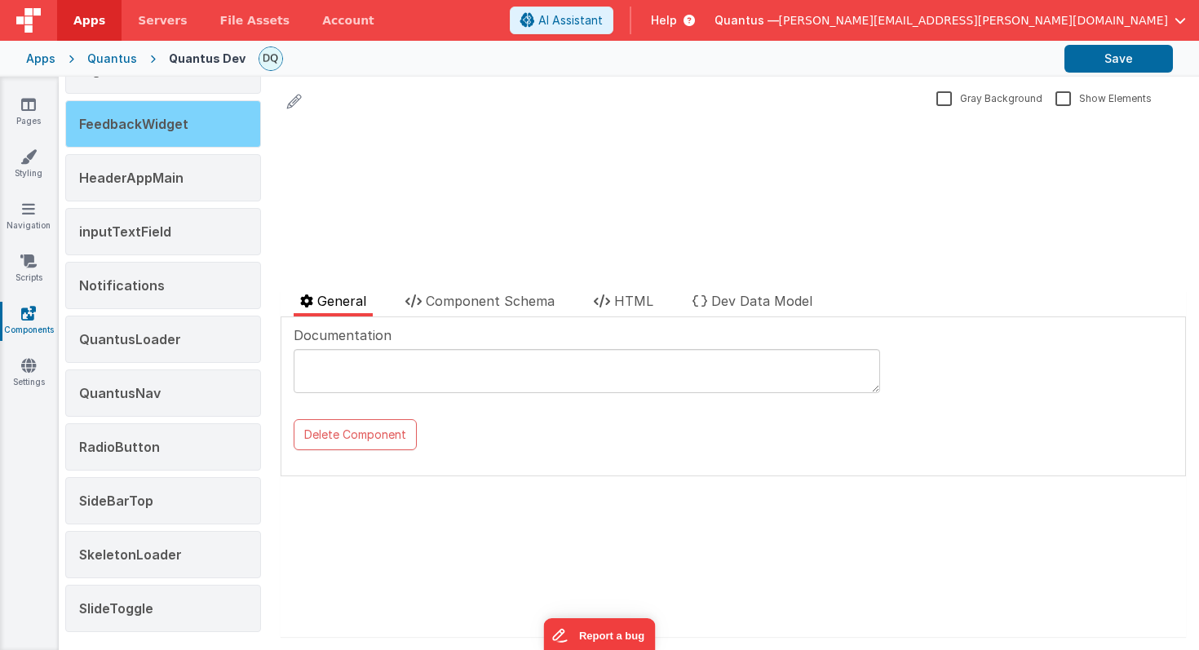
scroll to position [139, 0]
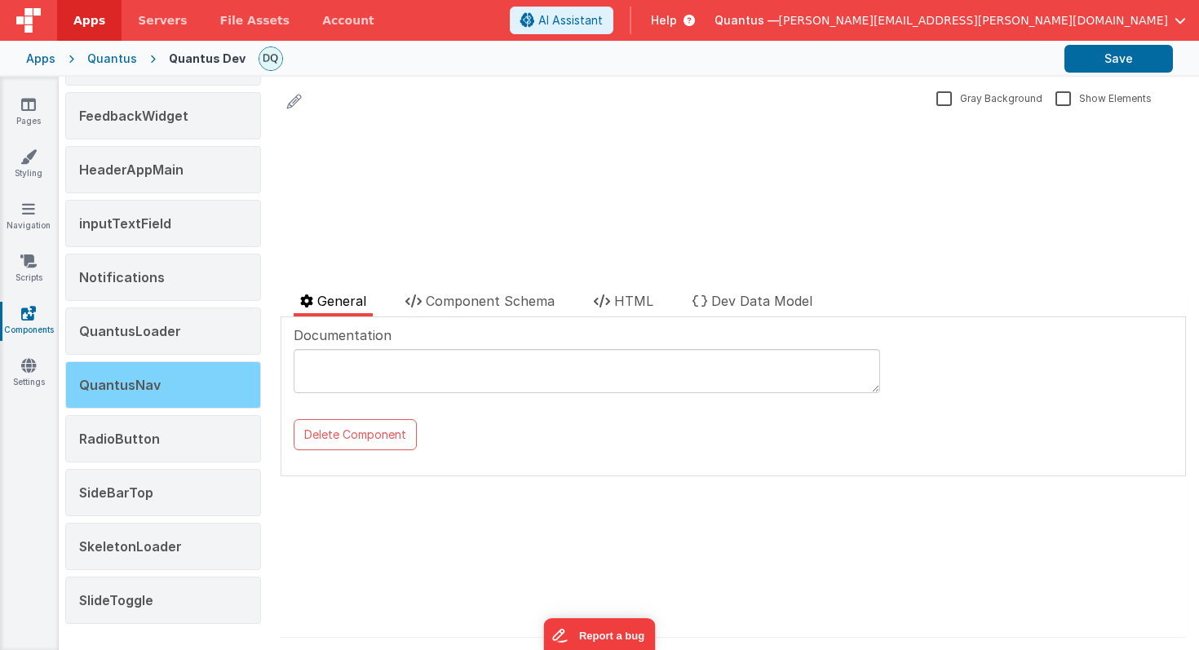
click at [144, 375] on div "QuantusNav" at bounding box center [163, 384] width 196 height 47
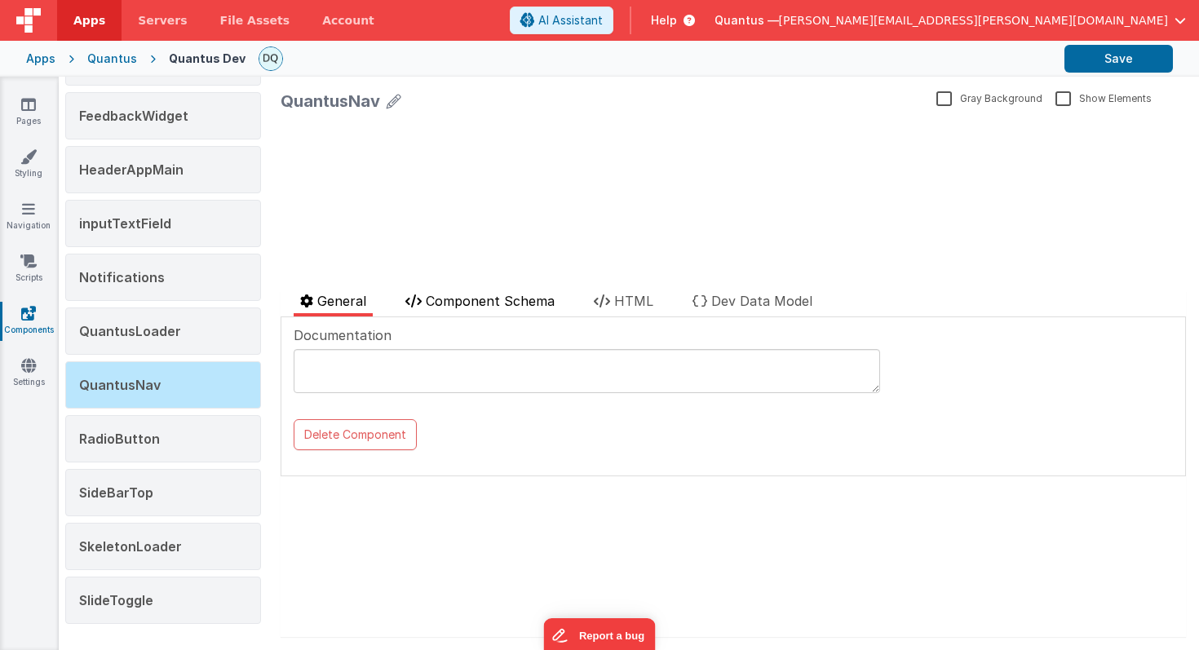
click at [481, 301] on span "Component Schema" at bounding box center [490, 301] width 129 height 16
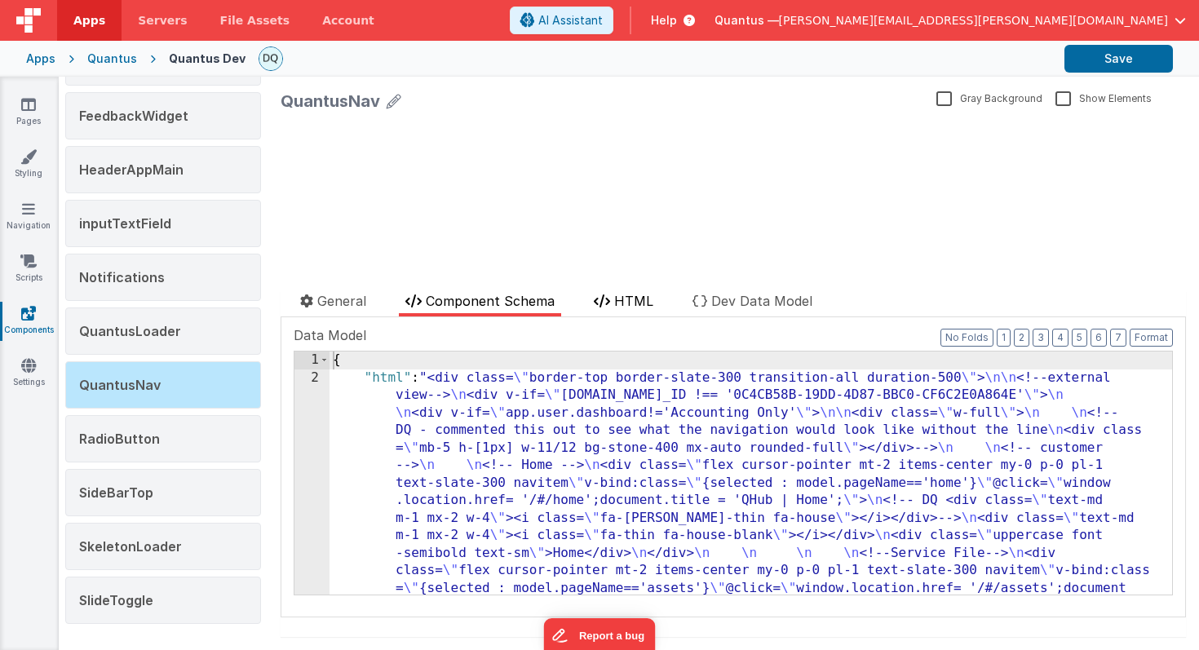
click at [616, 296] on span "HTML" at bounding box center [633, 301] width 39 height 16
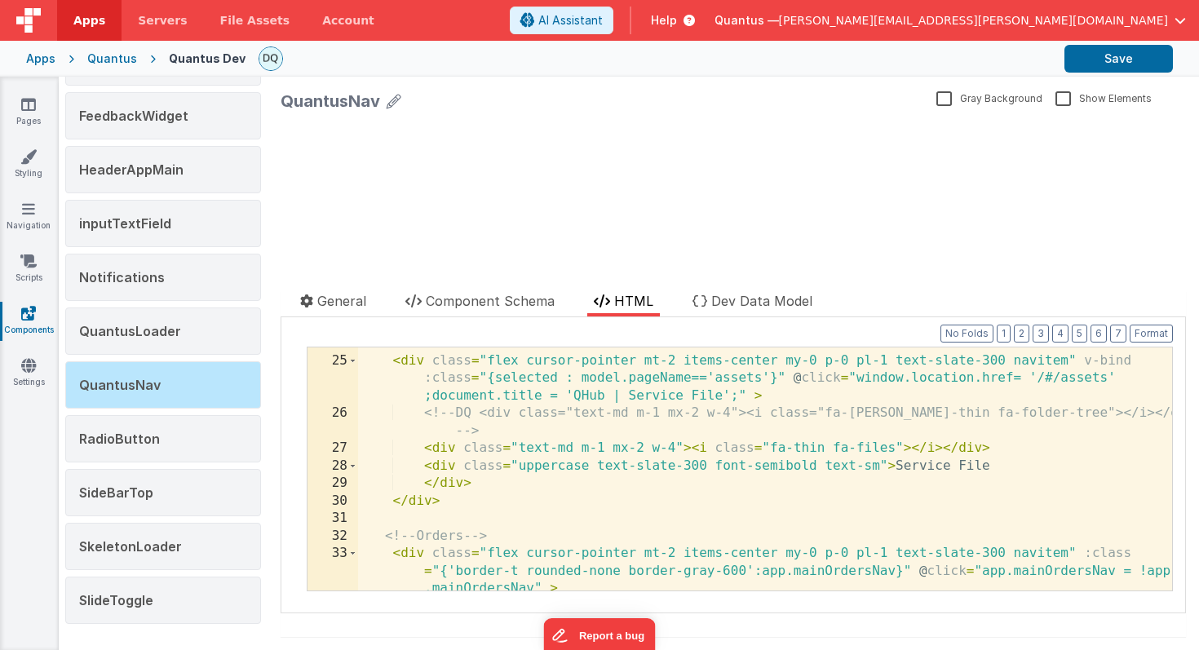
scroll to position [460, 0]
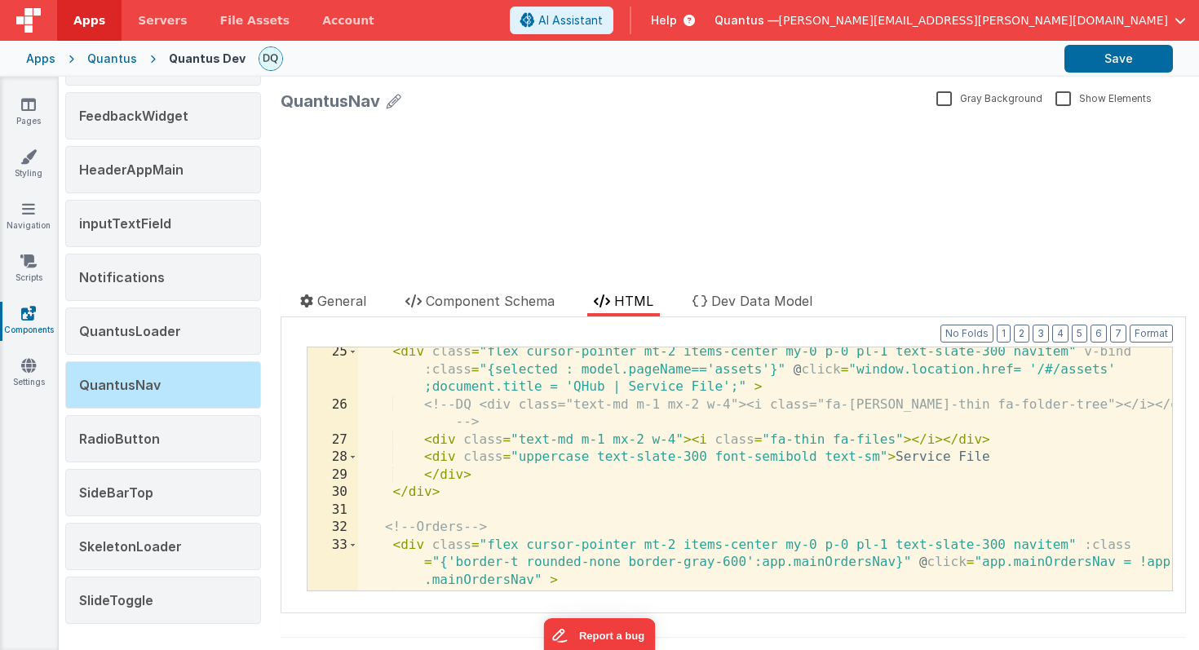
click at [342, 400] on div "26" at bounding box center [333, 413] width 51 height 35
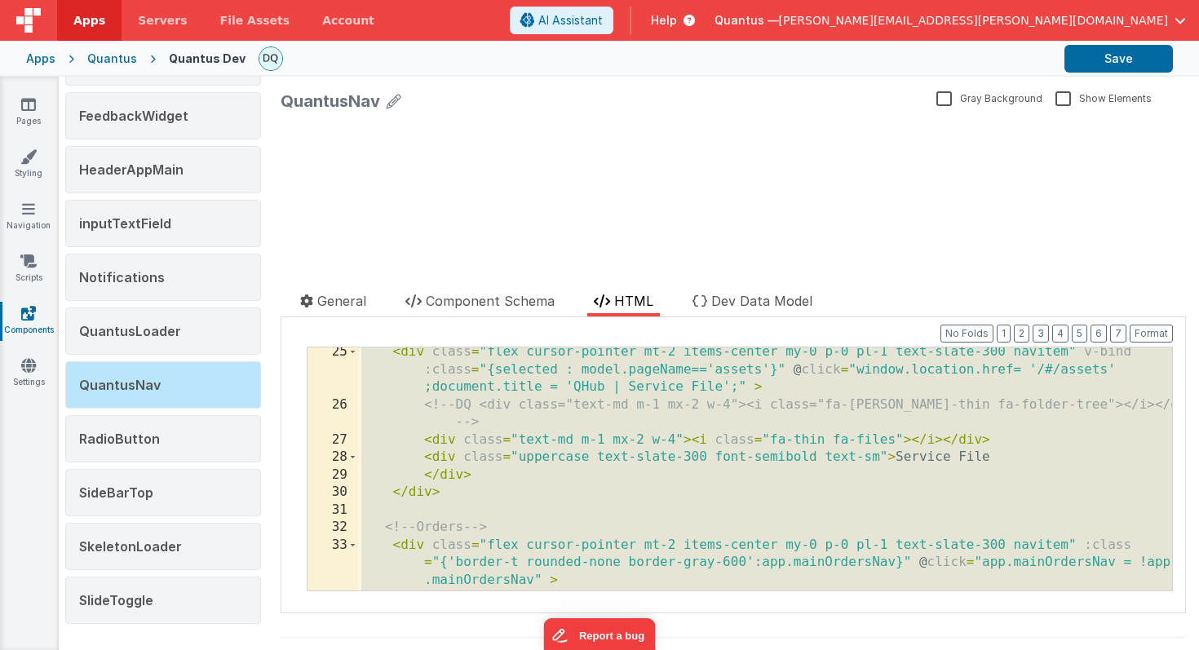
click at [342, 400] on div "26" at bounding box center [333, 413] width 51 height 35
click at [591, 382] on div "< div class = "flex cursor-pointer mt-2 items-center my-0 p-0 pl-1 text-slate-3…" at bounding box center [765, 499] width 814 height 313
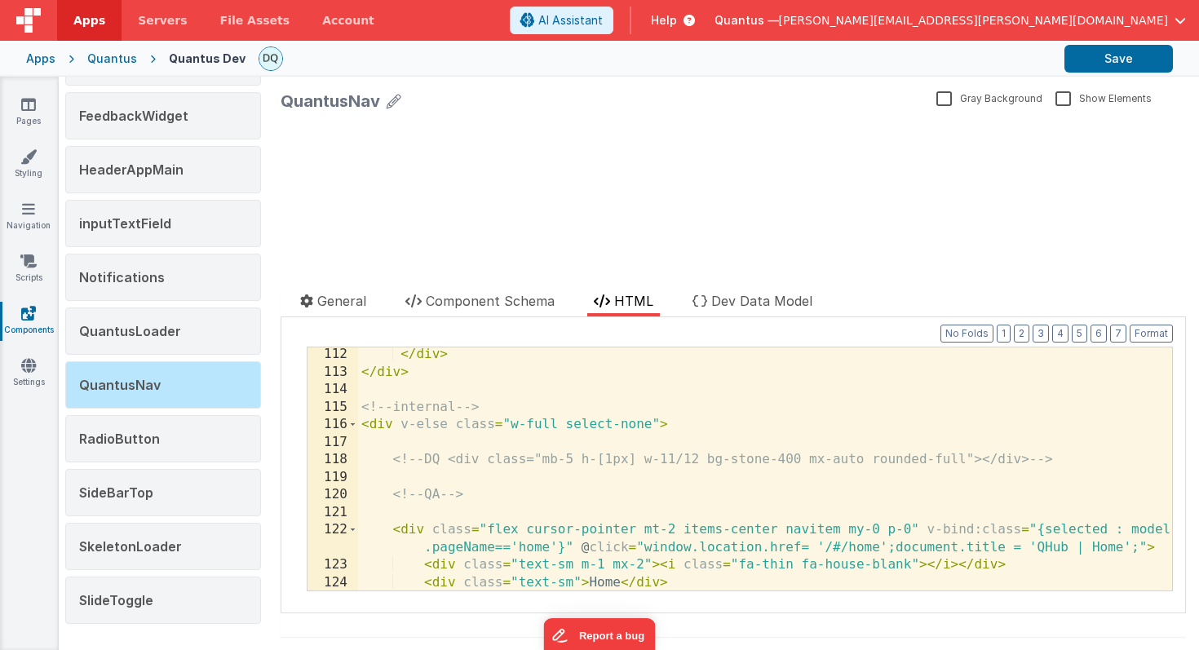
scroll to position [2562, 0]
click at [589, 396] on div "</ div > </ div > <!-- internal --> < div v-else class = "w-full select-none" >…" at bounding box center [765, 485] width 814 height 278
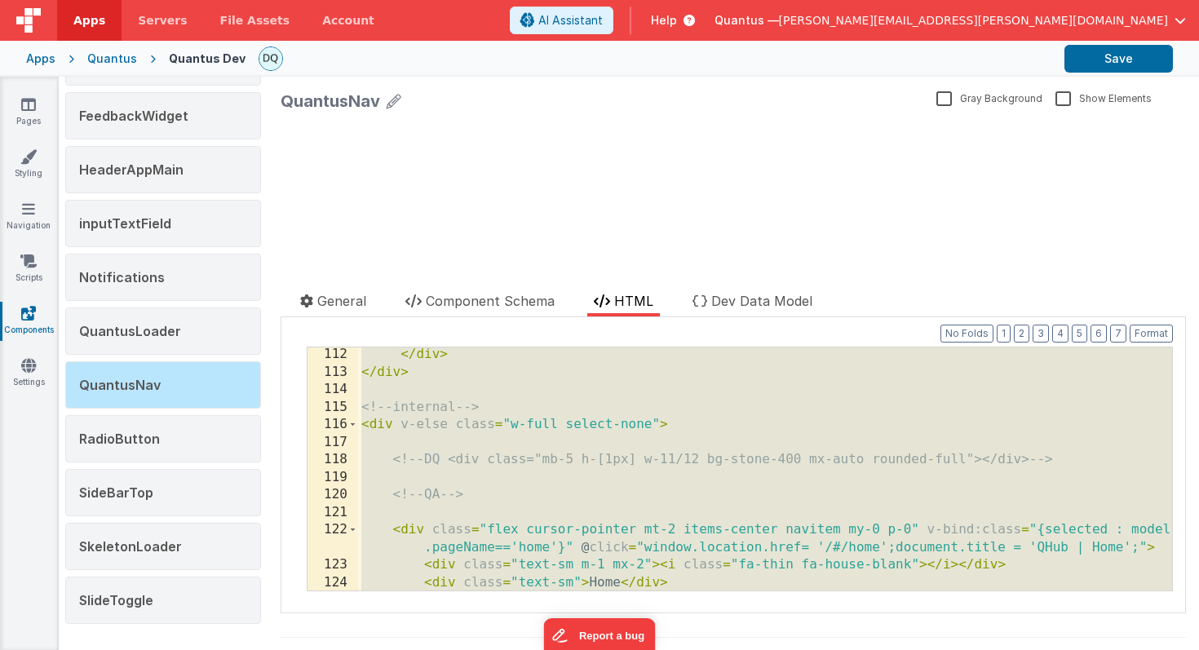
click at [531, 484] on div "</ div > </ div > <!-- internal --> < div v-else class = "w-full select-none" >…" at bounding box center [765, 485] width 814 height 278
click at [460, 397] on div "</ div > </ div > <!-- internal --> < div v-else class = "w-full select-none" >…" at bounding box center [765, 485] width 814 height 278
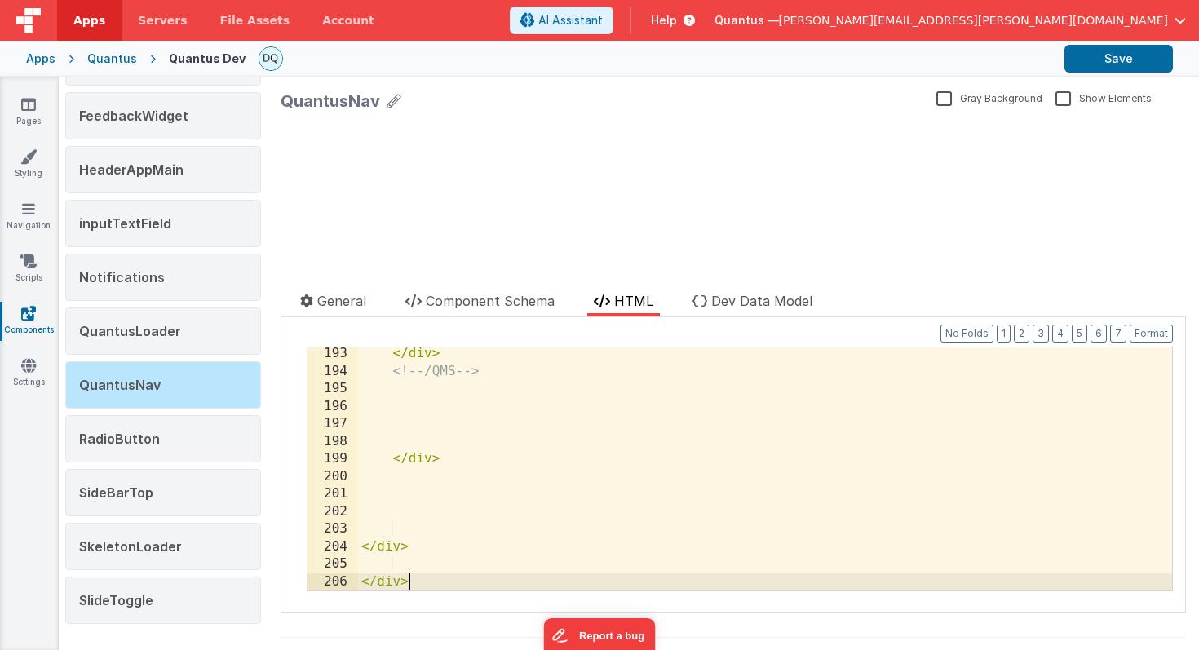
scroll to position [4299, 0]
click at [1122, 56] on button "Save" at bounding box center [1118, 59] width 108 height 28
